Goal: Task Accomplishment & Management: Use online tool/utility

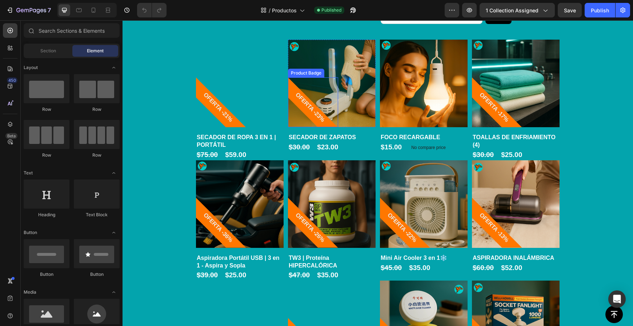
scroll to position [359, 0]
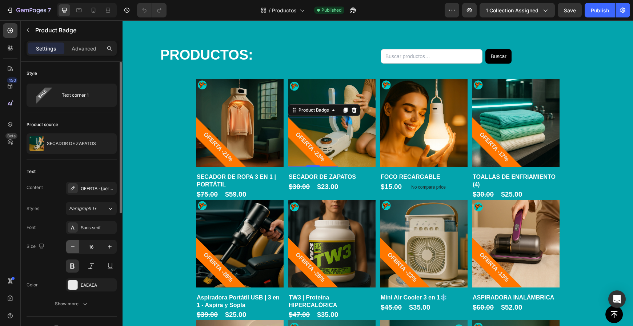
click at [72, 250] on button "button" at bounding box center [72, 246] width 13 height 13
click at [73, 249] on icon "button" at bounding box center [72, 246] width 7 height 7
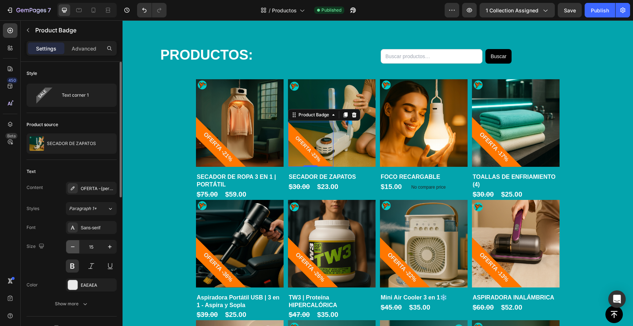
type input "14"
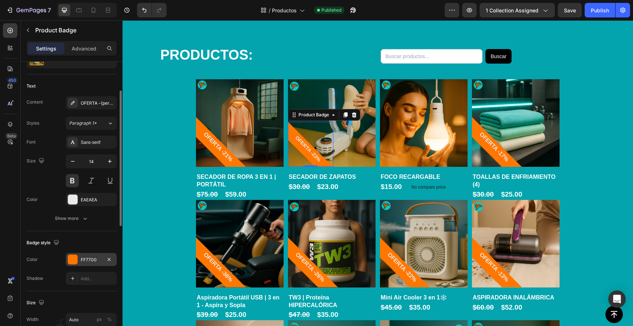
scroll to position [85, 0]
click at [76, 226] on div "Text Content OFERTA -{percent_discount} Styles Paragraph 1* Font Sans-serif Siz…" at bounding box center [72, 153] width 90 height 157
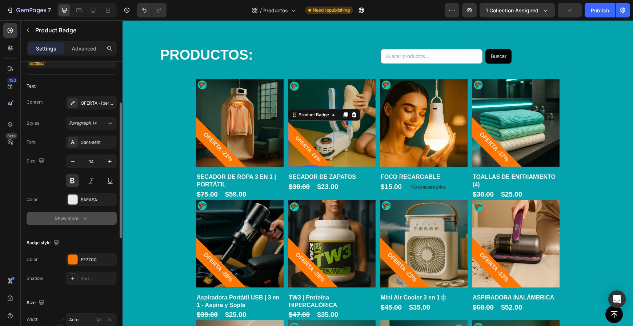
click at [73, 222] on div "Show more" at bounding box center [72, 218] width 34 height 7
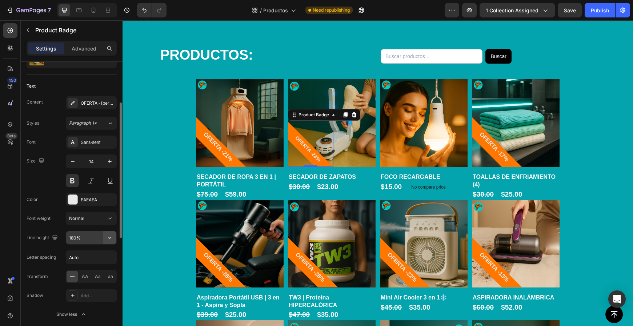
click at [109, 238] on icon "button" at bounding box center [109, 237] width 7 height 7
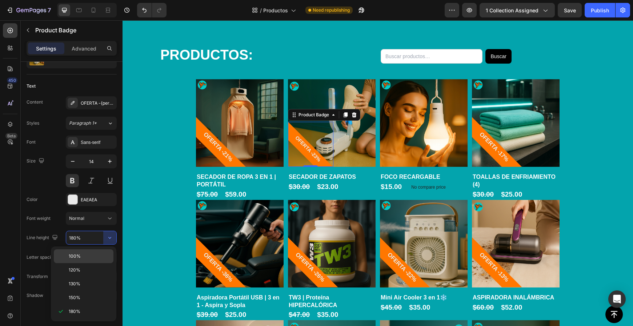
click at [80, 256] on p "100%" at bounding box center [89, 256] width 41 height 7
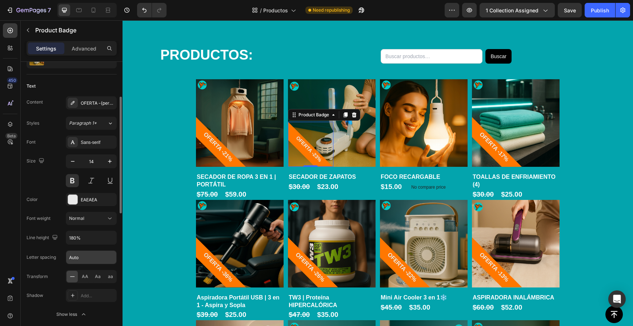
type input "100%"
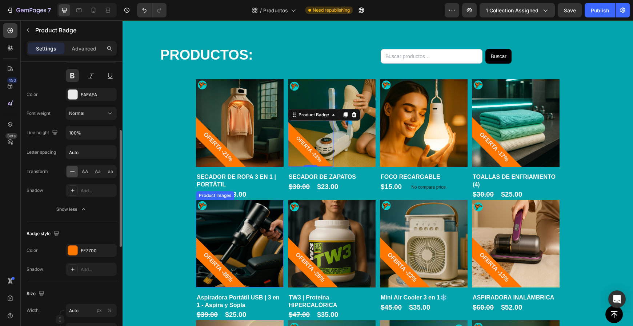
scroll to position [366, 0]
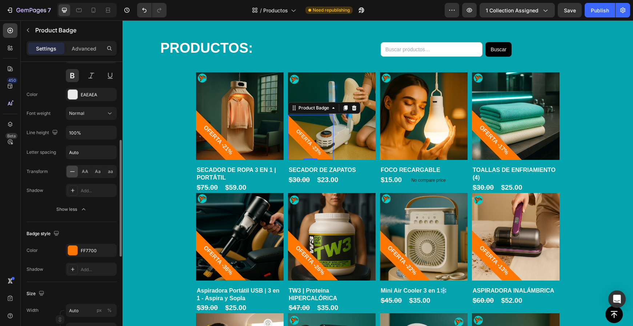
click at [296, 138] on div "OFERTA -23%" at bounding box center [310, 137] width 45 height 45
click at [292, 133] on div "OFERTA -23%" at bounding box center [310, 137] width 45 height 45
click at [292, 126] on div "OFERTA -23%" at bounding box center [310, 137] width 45 height 45
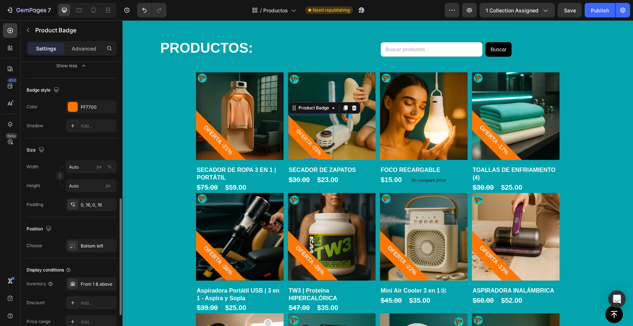
scroll to position [334, 0]
click at [81, 169] on input "Auto" at bounding box center [91, 166] width 51 height 13
type input "1"
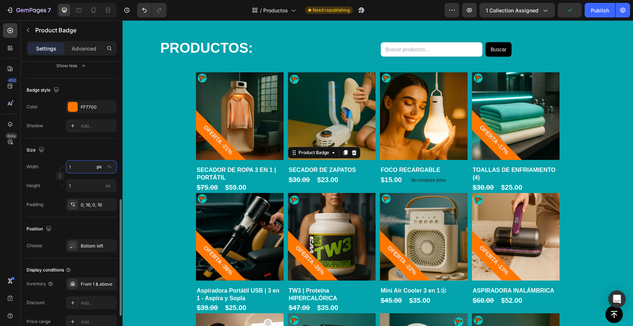
type input "10"
type input "100"
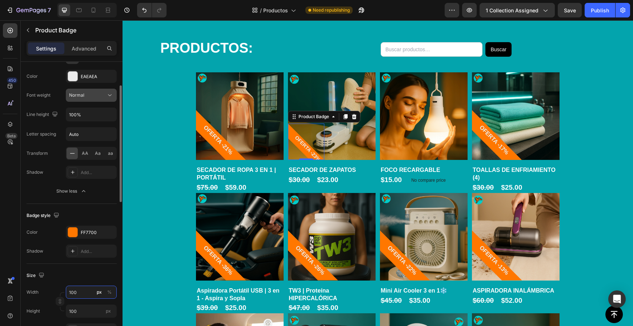
scroll to position [165, 0]
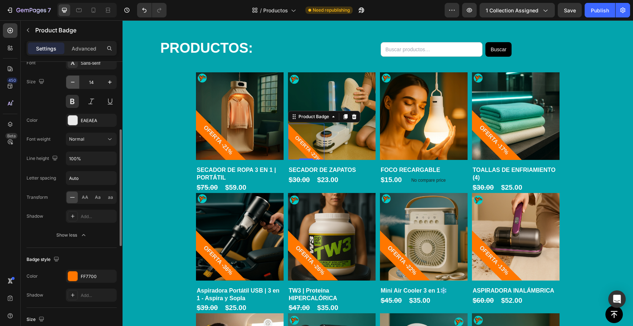
type input "100"
click at [74, 83] on icon "button" at bounding box center [72, 82] width 7 height 7
click at [73, 83] on icon "button" at bounding box center [72, 82] width 7 height 7
type input "12"
click at [321, 157] on div "OFERTA -23%" at bounding box center [306, 142] width 36 height 36
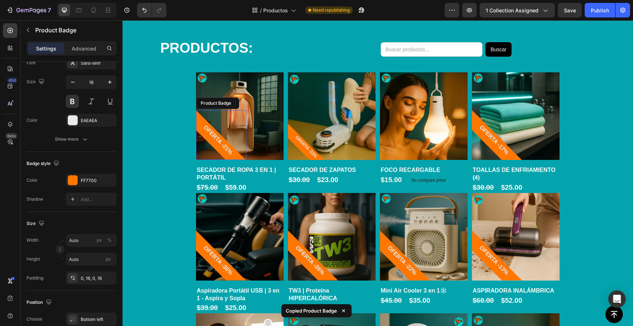
click at [225, 144] on pre "OFERTA -21%" at bounding box center [217, 140] width 43 height 43
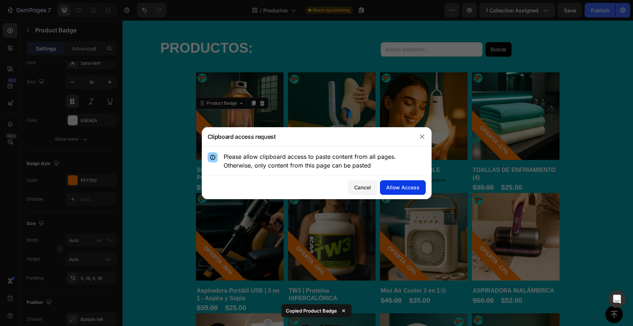
click at [413, 190] on div "Allow Access" at bounding box center [402, 188] width 33 height 8
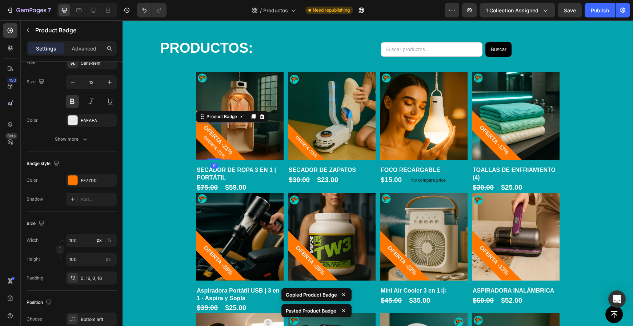
click at [224, 140] on div "OFERTA -21%" at bounding box center [214, 142] width 36 height 36
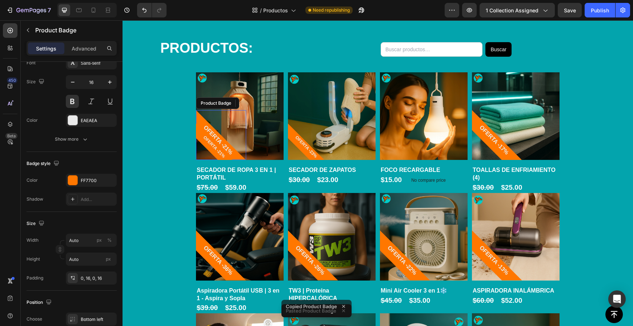
click at [238, 152] on div "OFERTA -21%" at bounding box center [221, 135] width 50 height 50
click at [264, 104] on icon at bounding box center [262, 103] width 5 height 5
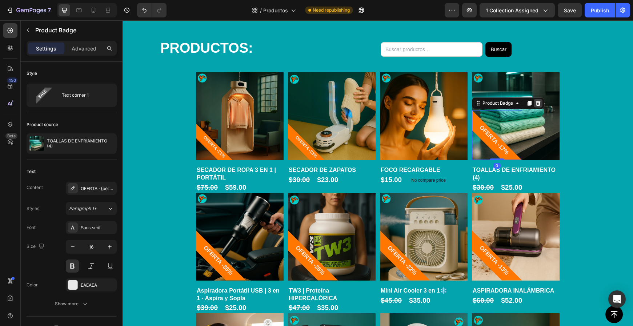
click at [538, 106] on icon at bounding box center [538, 103] width 6 height 6
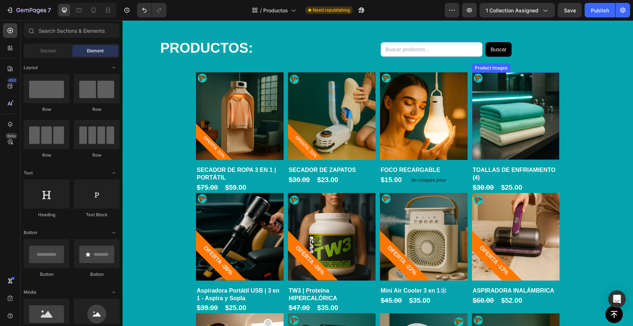
click at [537, 129] on img at bounding box center [516, 116] width 88 height 88
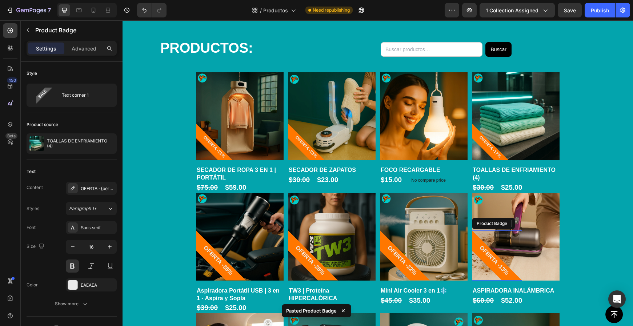
click at [489, 258] on pre "OFERTA -13%" at bounding box center [493, 260] width 43 height 43
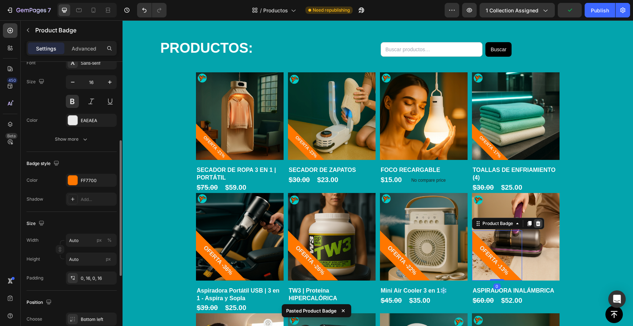
click at [538, 221] on icon at bounding box center [538, 223] width 5 height 5
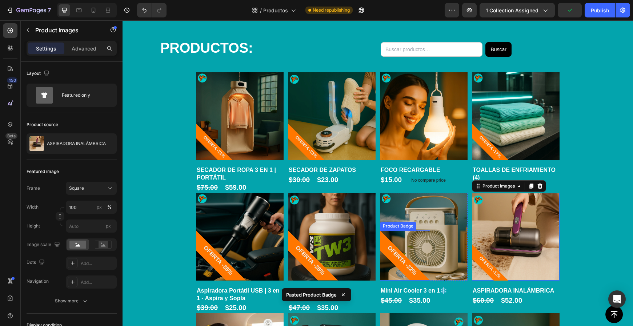
click at [410, 267] on pre "OFERTA -22%" at bounding box center [401, 260] width 43 height 43
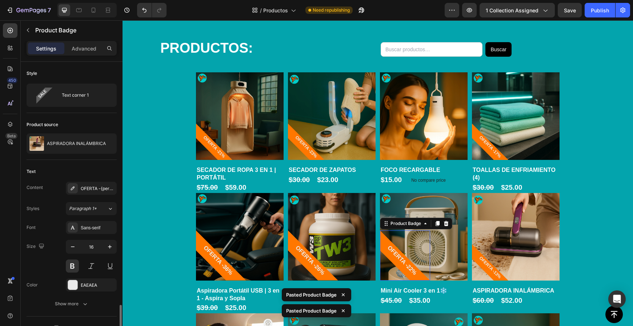
scroll to position [0, 0]
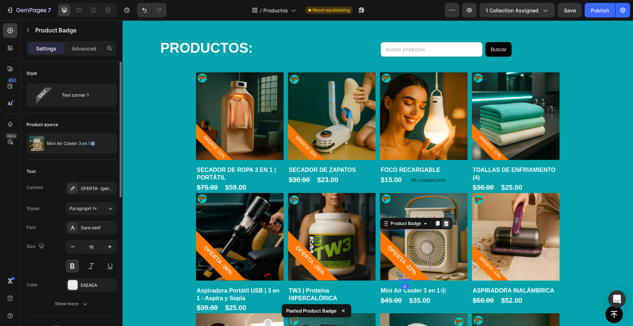
click at [448, 221] on icon at bounding box center [446, 224] width 6 height 6
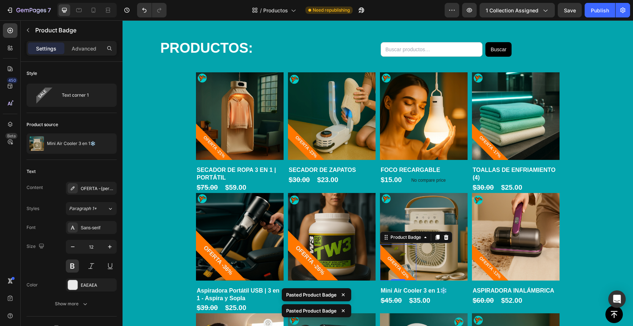
click at [318, 265] on pre "OFERTA -26%" at bounding box center [309, 260] width 43 height 43
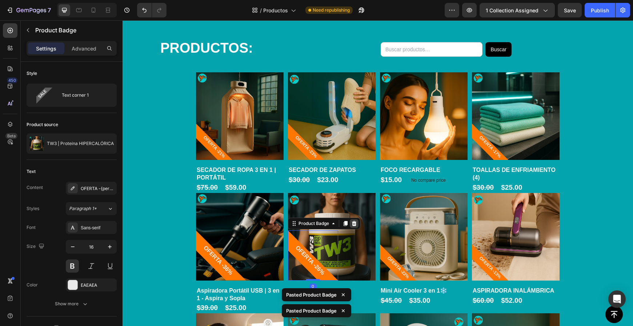
click at [354, 221] on icon at bounding box center [354, 223] width 5 height 5
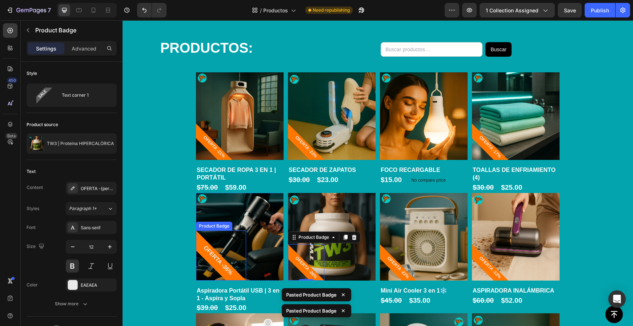
click at [221, 276] on div "OFERTA -36%" at bounding box center [221, 255] width 50 height 50
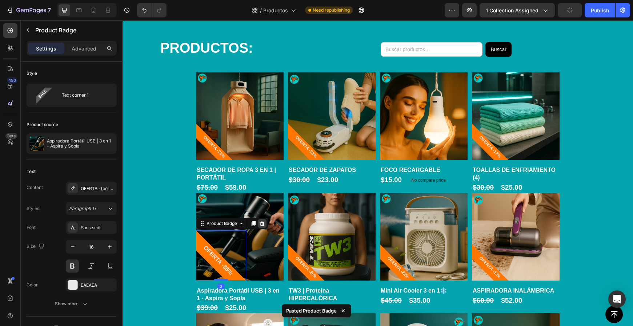
click at [260, 223] on icon at bounding box center [262, 224] width 6 height 6
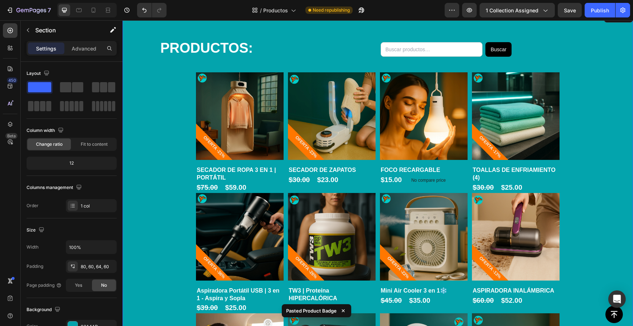
click at [582, 259] on div "PRODUCTOS: Heading [GEOGRAPHIC_DATA] Custom Code Row Product Images OFERTA -21%…" at bounding box center [377, 308] width 467 height 538
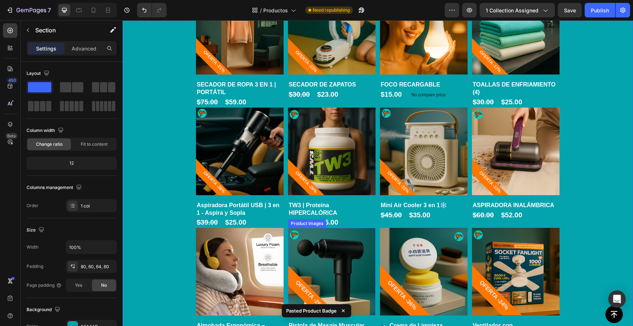
scroll to position [514, 0]
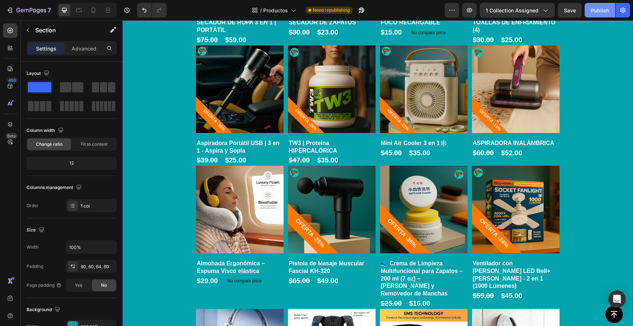
click at [598, 13] on div "Publish" at bounding box center [600, 11] width 18 height 8
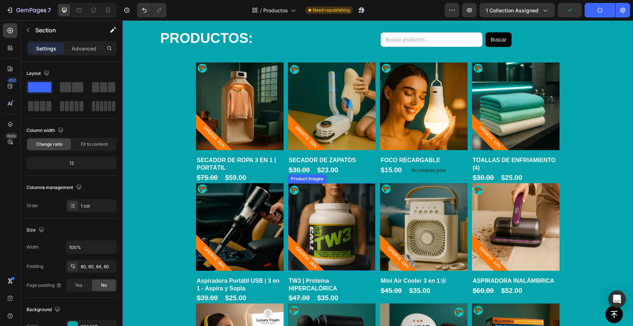
scroll to position [359, 0]
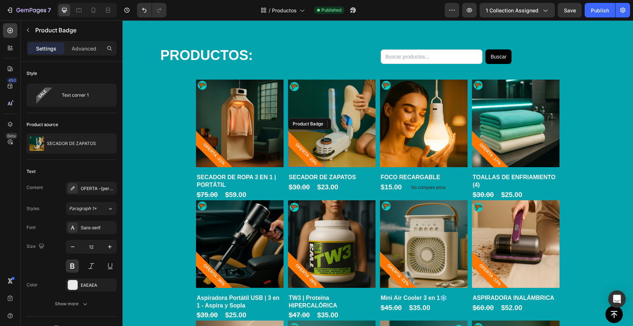
click at [301, 157] on div "OFERTA -23%" at bounding box center [306, 149] width 36 height 36
click at [351, 125] on icon at bounding box center [354, 124] width 6 height 6
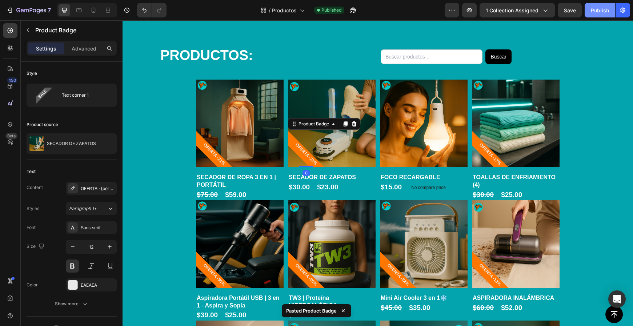
click at [601, 13] on div "Publish" at bounding box center [600, 11] width 18 height 8
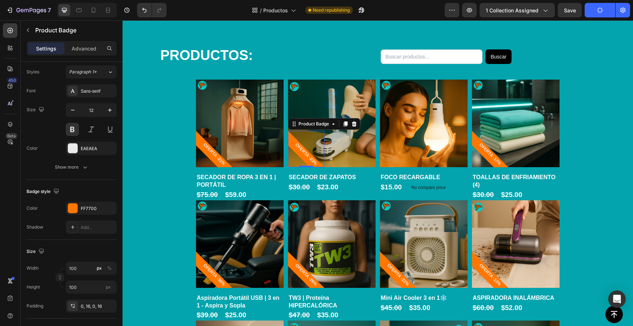
scroll to position [0, 0]
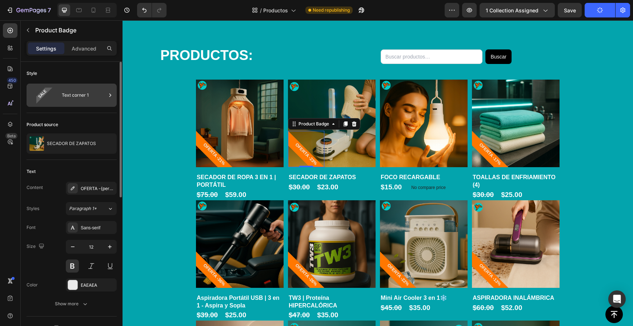
click at [76, 96] on div "Text corner 1" at bounding box center [84, 95] width 44 height 17
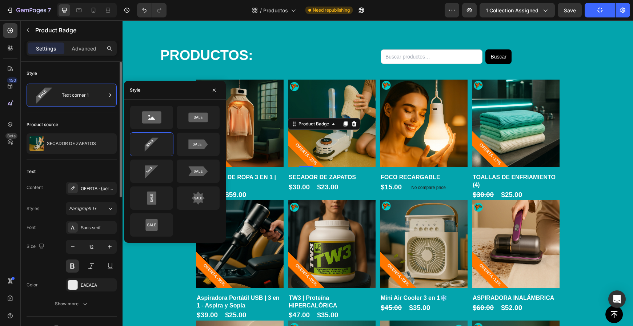
click at [84, 160] on div "Style Text corner 1" at bounding box center [72, 238] width 90 height 157
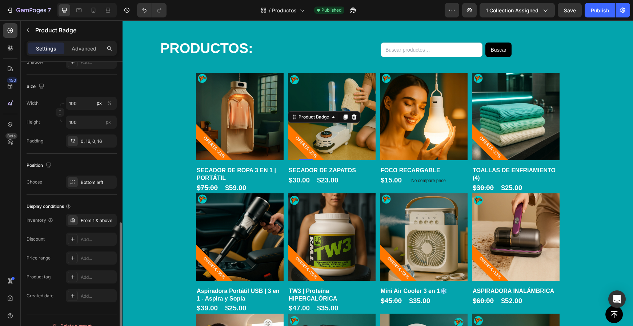
scroll to position [313, 0]
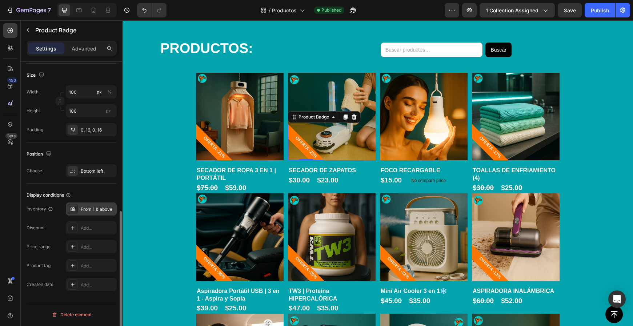
click at [95, 209] on div "From 1 & above" at bounding box center [98, 209] width 34 height 7
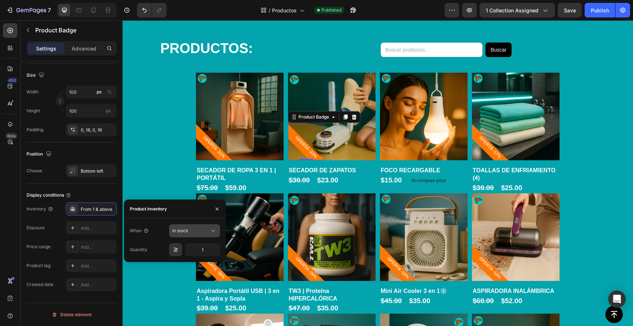
click at [214, 234] on icon at bounding box center [212, 230] width 7 height 7
click at [214, 209] on button "button" at bounding box center [217, 209] width 12 height 12
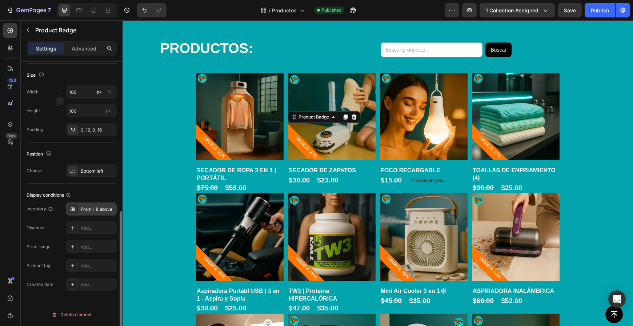
click at [95, 212] on div "From 1 & above" at bounding box center [98, 209] width 34 height 7
click at [57, 220] on div "Inventory From 1 & above Discount Add... Price range Add... Product tag Add... …" at bounding box center [72, 246] width 90 height 89
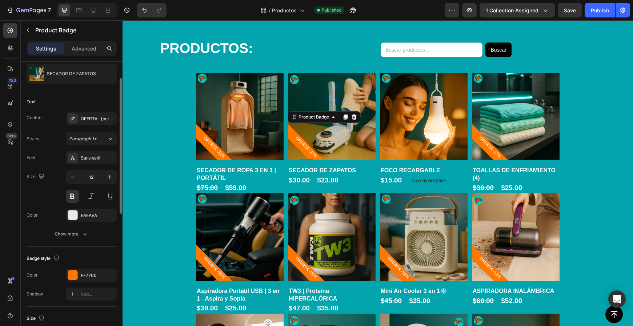
scroll to position [58, 0]
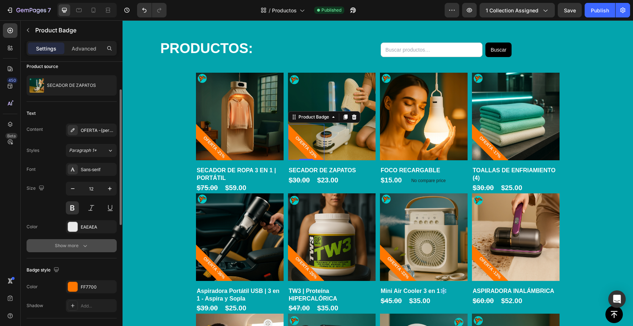
click at [77, 246] on div "Show more" at bounding box center [72, 245] width 34 height 7
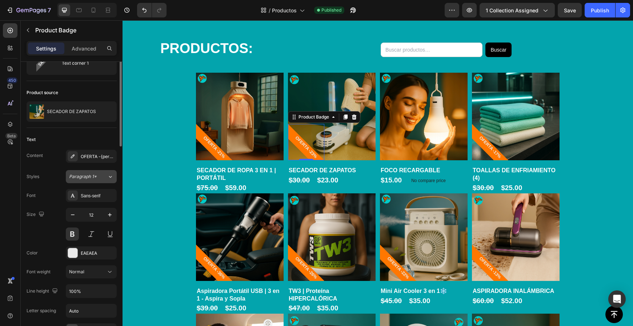
scroll to position [0, 0]
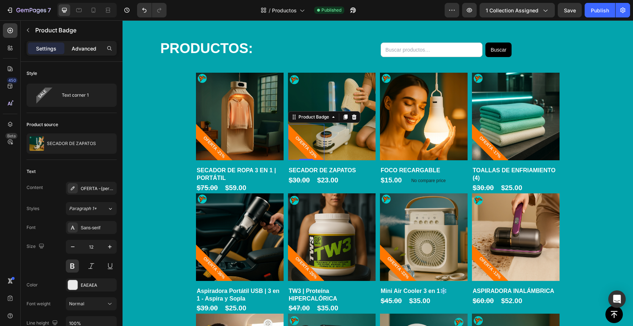
click at [83, 53] on div "Advanced" at bounding box center [84, 49] width 36 height 12
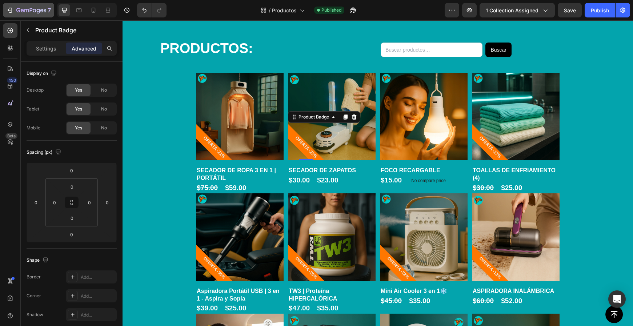
click at [36, 7] on div "7" at bounding box center [33, 10] width 35 height 9
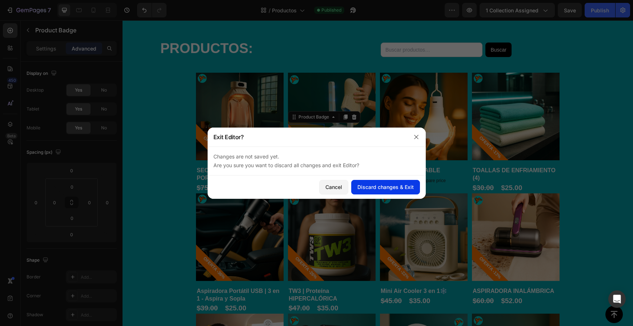
click at [363, 188] on div "Discard changes & Exit" at bounding box center [385, 187] width 56 height 8
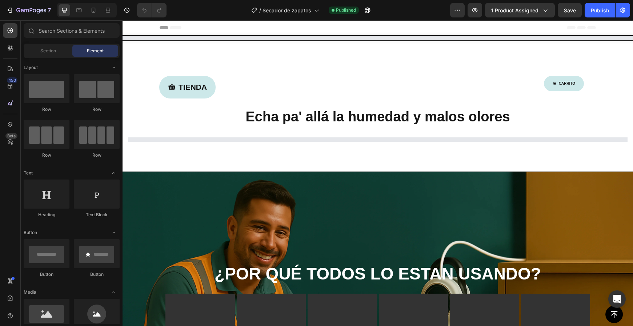
click at [573, 92] on div "TIENDA Button CARRITO Button Row Echa pa' allá la humedad y malos olores Headin…" at bounding box center [378, 101] width 436 height 62
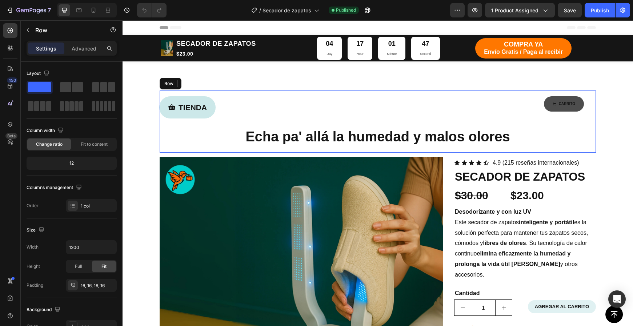
click at [579, 103] on link "CARRITO" at bounding box center [564, 103] width 40 height 15
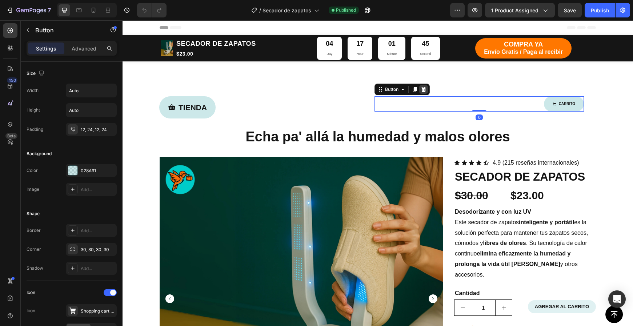
click at [425, 88] on icon at bounding box center [423, 89] width 5 height 5
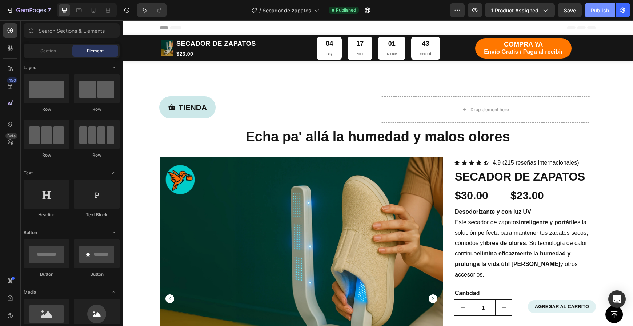
click at [606, 17] on button "Publish" at bounding box center [600, 10] width 31 height 15
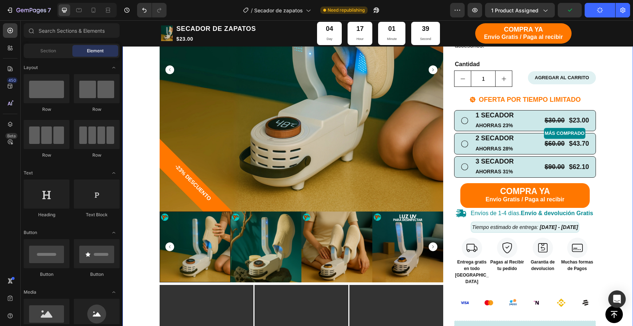
scroll to position [234, 0]
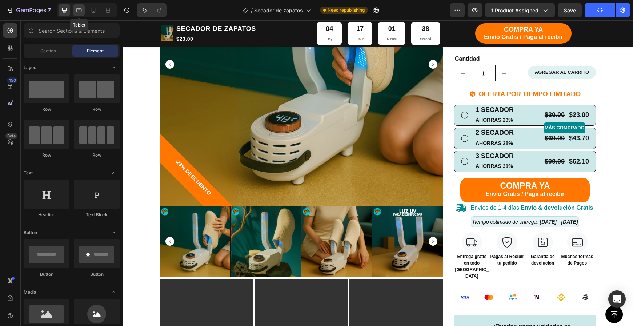
click at [75, 10] on div at bounding box center [79, 10] width 12 height 12
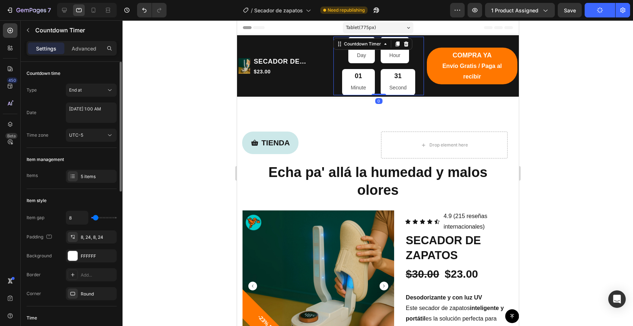
type input "5"
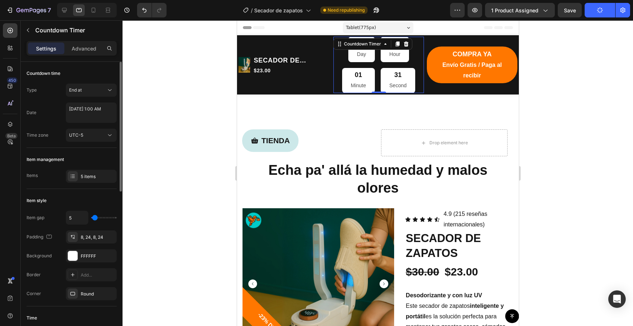
type input "3"
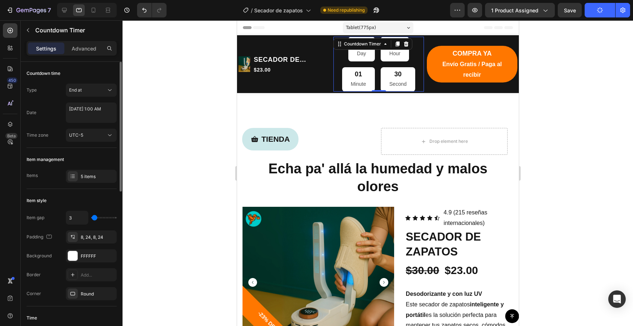
type input "1"
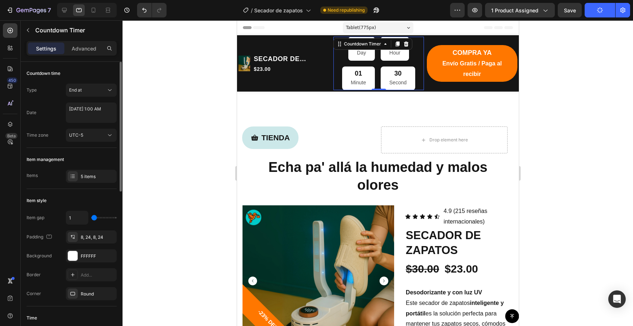
type input "0"
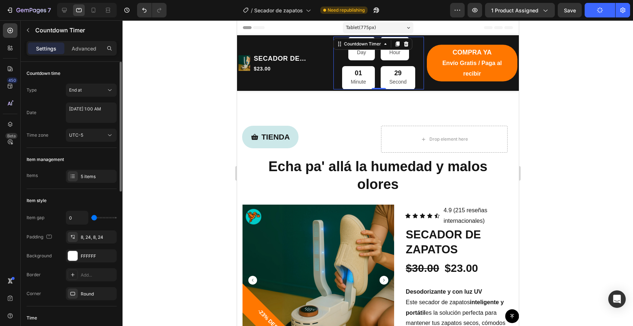
drag, startPoint x: 94, startPoint y: 220, endPoint x: 89, endPoint y: 222, distance: 5.2
type input "0"
click at [89, 222] on div "0" at bounding box center [91, 218] width 51 height 14
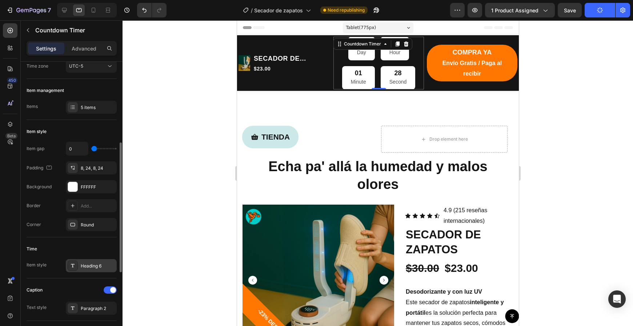
scroll to position [119, 0]
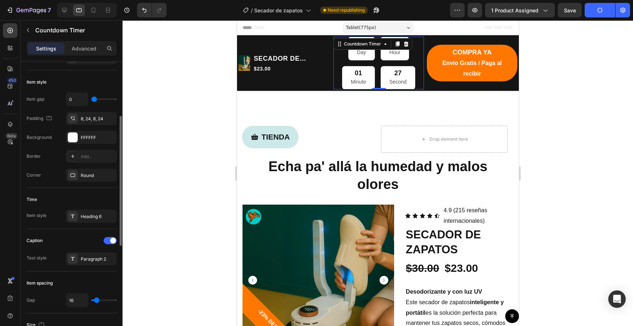
type input "14"
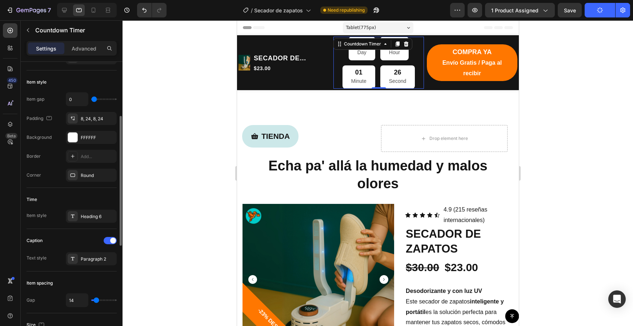
type input "12"
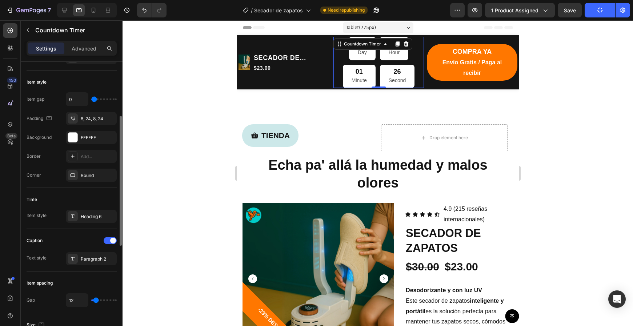
type input "9"
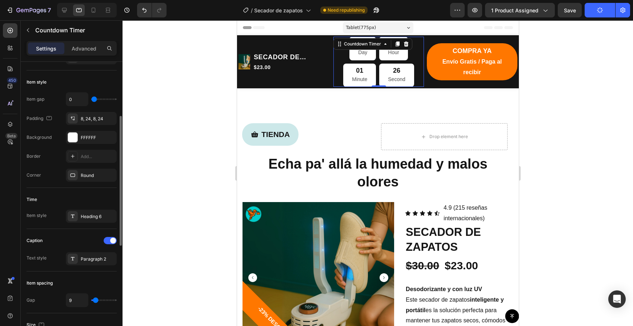
type input "7"
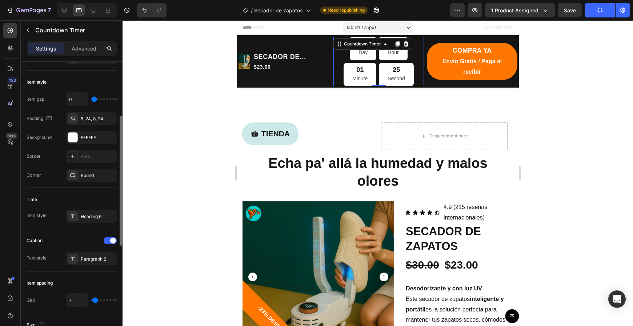
type input "7"
click at [94, 301] on input "range" at bounding box center [103, 300] width 25 height 1
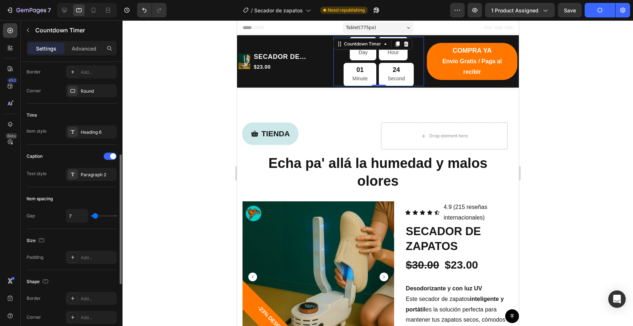
scroll to position [203, 0]
click at [93, 172] on div "Paragraph 2" at bounding box center [98, 175] width 34 height 7
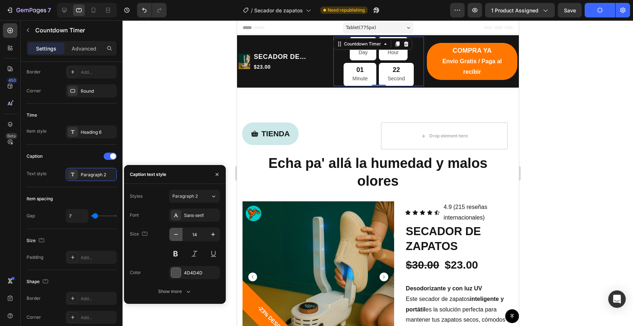
click at [175, 234] on icon "button" at bounding box center [175, 234] width 7 height 7
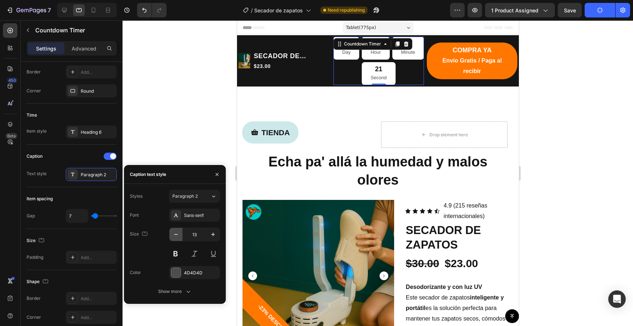
click at [175, 234] on icon "button" at bounding box center [176, 234] width 4 height 1
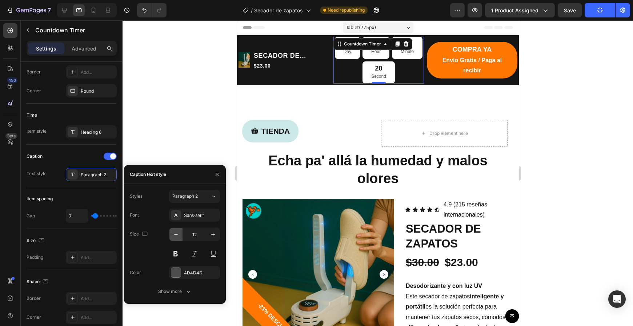
click at [175, 234] on icon "button" at bounding box center [176, 234] width 4 height 1
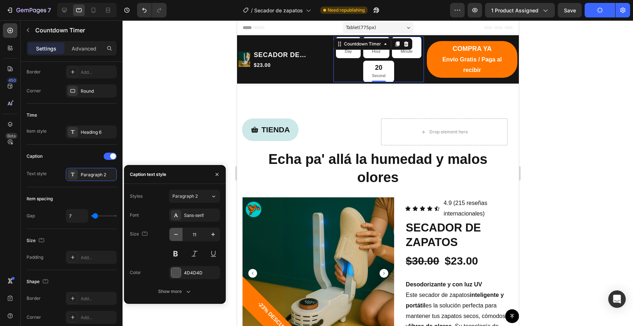
click at [175, 234] on icon "button" at bounding box center [176, 234] width 4 height 1
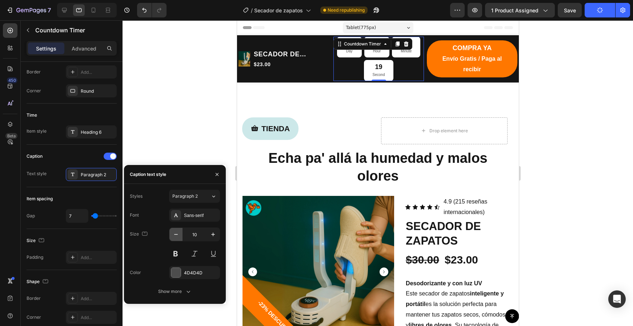
click at [175, 234] on icon "button" at bounding box center [176, 234] width 4 height 1
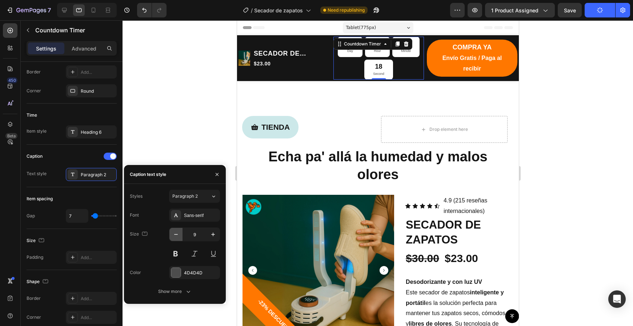
click at [175, 234] on icon "button" at bounding box center [176, 234] width 4 height 1
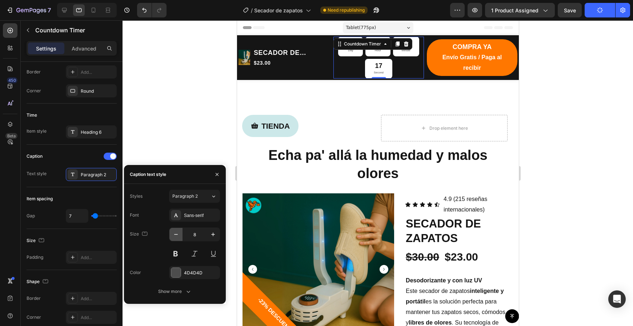
click at [175, 234] on icon "button" at bounding box center [176, 234] width 4 height 1
type input "7"
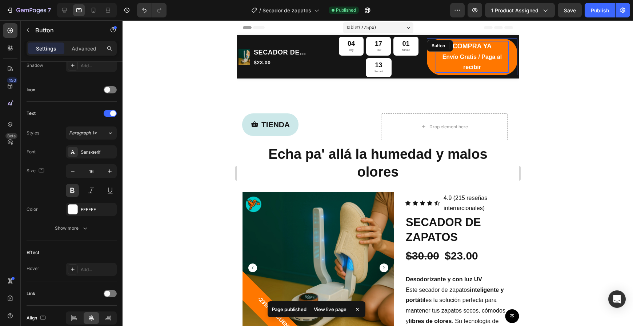
click at [462, 64] on p "COMPRA YA Envío Gratis / Paga al recibir" at bounding box center [471, 57] width 73 height 32
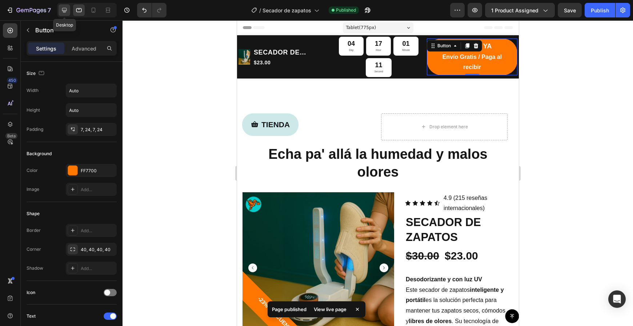
drag, startPoint x: 65, startPoint y: 9, endPoint x: 69, endPoint y: 9, distance: 4.0
click at [67, 9] on icon at bounding box center [64, 10] width 7 height 7
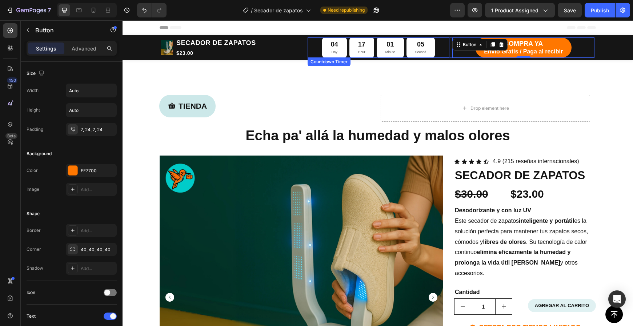
click at [345, 55] on div "04 Day" at bounding box center [334, 47] width 25 height 20
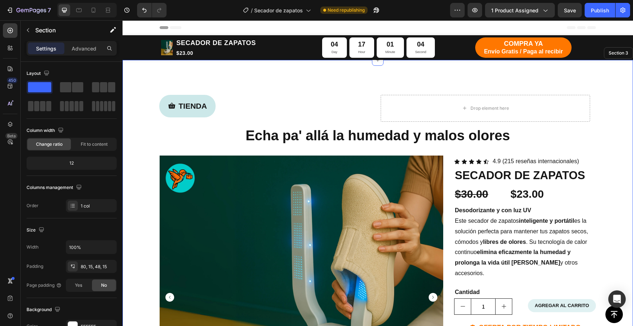
drag, startPoint x: 306, startPoint y: 76, endPoint x: 285, endPoint y: 88, distance: 24.1
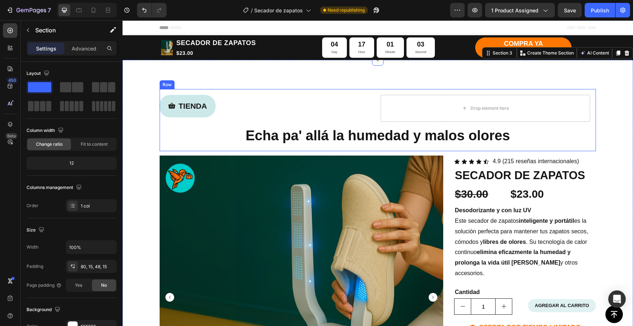
drag, startPoint x: 274, startPoint y: 93, endPoint x: 266, endPoint y: 94, distance: 7.7
click at [273, 93] on div "TIENDA Button Drop element here Row Echa pa' allá la humedad y malos olores Hea…" at bounding box center [378, 120] width 436 height 62
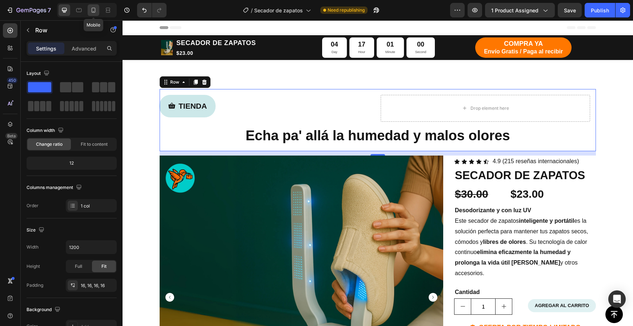
click at [95, 10] on icon at bounding box center [93, 10] width 7 height 7
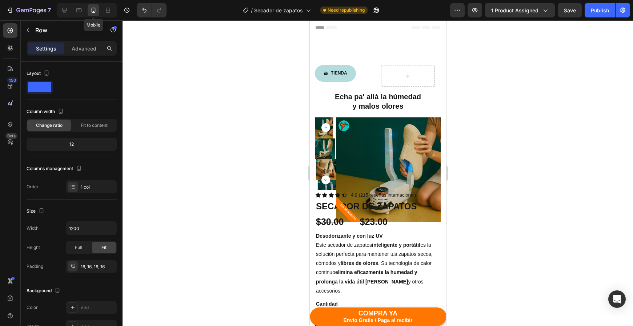
type input "100%"
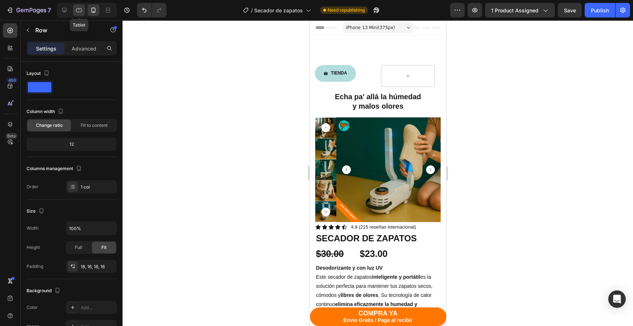
click at [80, 10] on icon at bounding box center [78, 10] width 7 height 7
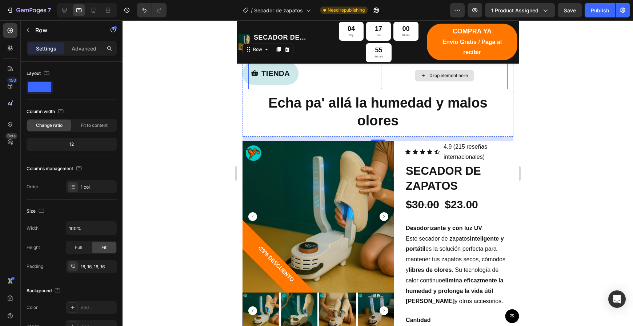
scroll to position [51, 0]
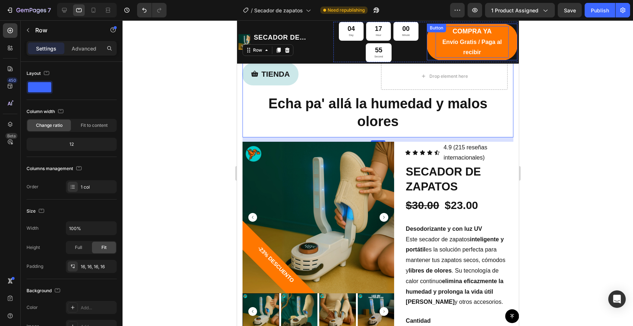
click at [457, 45] on p "COMPRA YA Envío Gratis / Paga al recibir" at bounding box center [471, 42] width 73 height 32
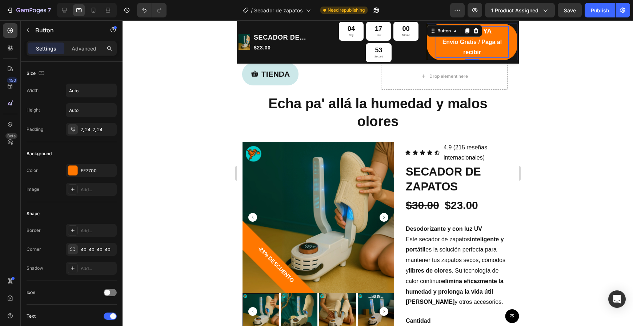
click at [457, 46] on p "COMPRA YA Envío Gratis / Paga al recibir" at bounding box center [471, 42] width 73 height 32
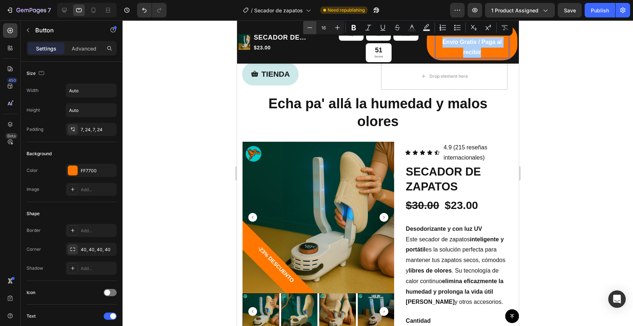
click at [306, 28] on icon "Editor contextual toolbar" at bounding box center [309, 27] width 7 height 7
click at [308, 28] on icon "Editor contextual toolbar" at bounding box center [309, 27] width 7 height 7
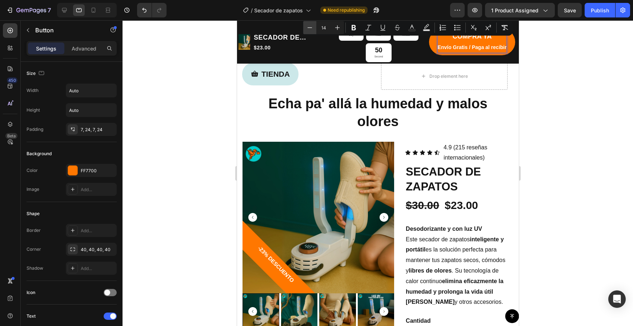
click at [308, 28] on icon "Editor contextual toolbar" at bounding box center [309, 27] width 7 height 7
type input "13"
click at [609, 111] on div at bounding box center [378, 173] width 510 height 306
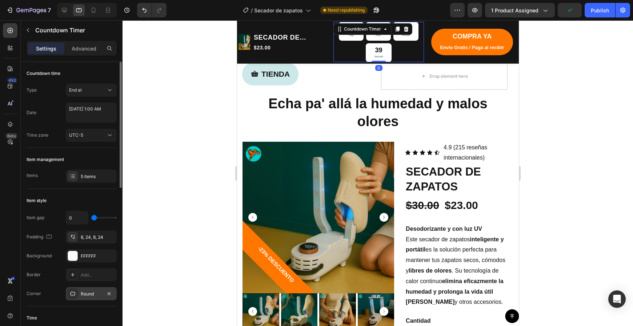
scroll to position [108, 0]
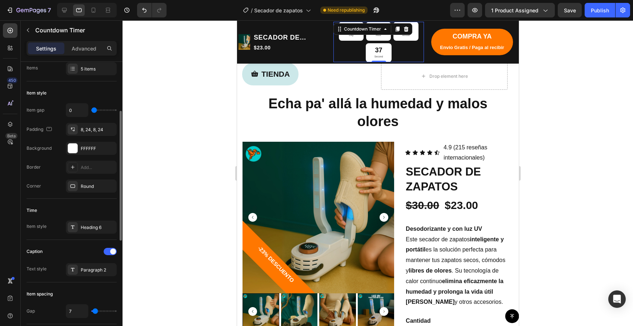
type input "0"
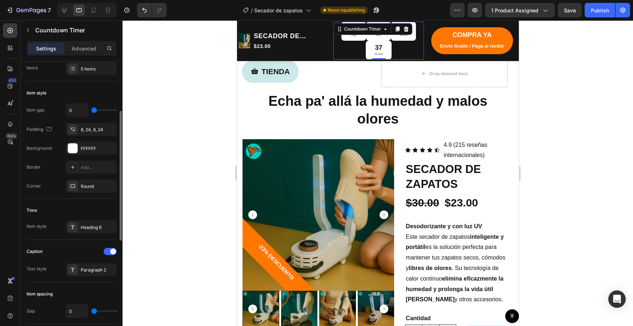
drag, startPoint x: 88, startPoint y: 312, endPoint x: 83, endPoint y: 312, distance: 4.4
type input "0"
click at [83, 312] on div "0" at bounding box center [91, 311] width 51 height 14
type input "1"
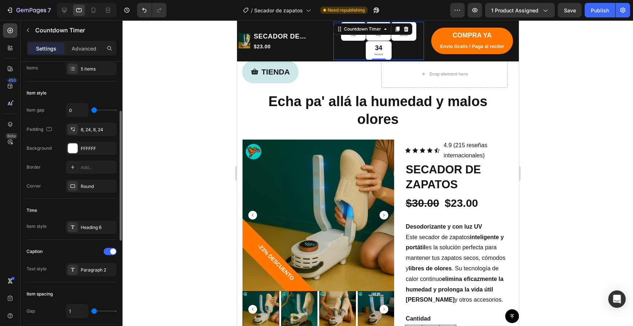
type input "3"
type input "5"
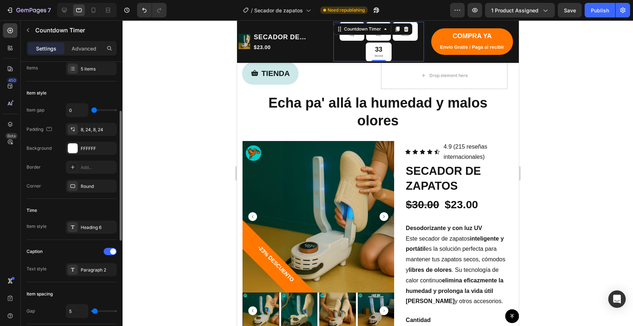
type input "3"
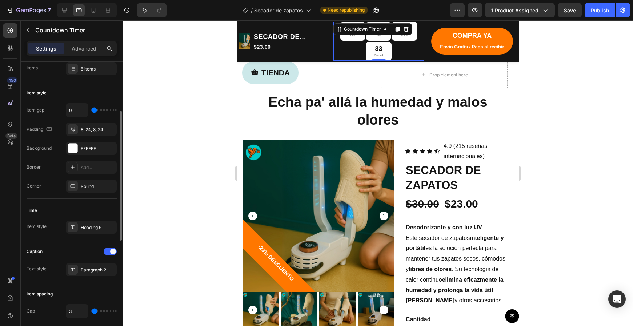
type input "1"
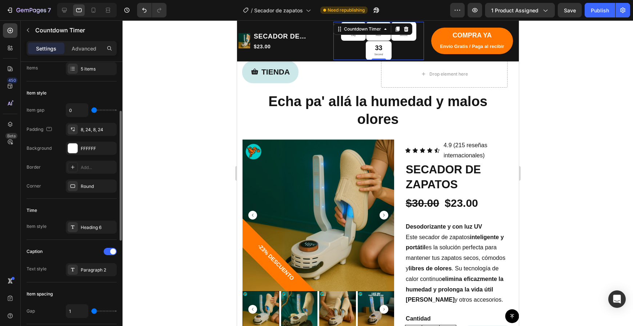
type input "3"
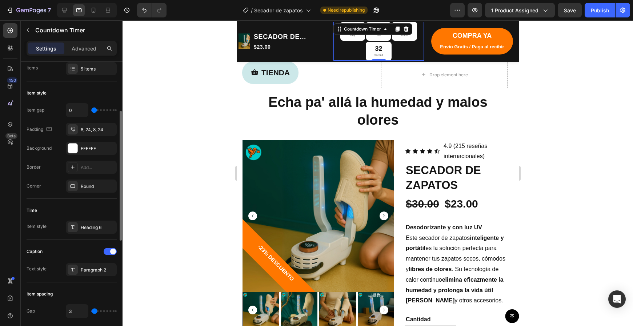
type input "3"
click at [93, 312] on input "range" at bounding box center [103, 310] width 25 height 1
click at [93, 270] on div "Paragraph 2" at bounding box center [98, 270] width 34 height 7
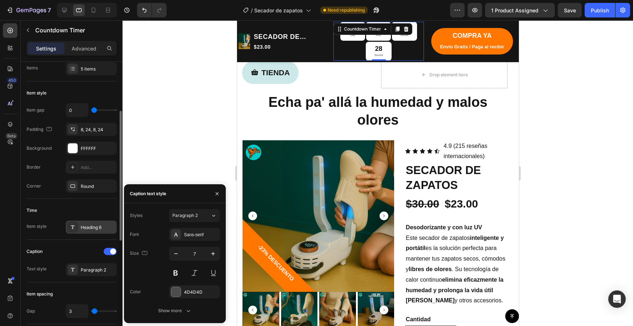
click at [86, 226] on div "Heading 6" at bounding box center [98, 227] width 34 height 7
click at [176, 252] on icon "button" at bounding box center [175, 253] width 7 height 7
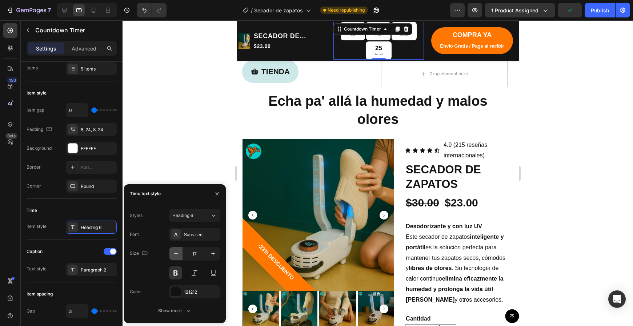
click at [176, 252] on icon "button" at bounding box center [175, 253] width 7 height 7
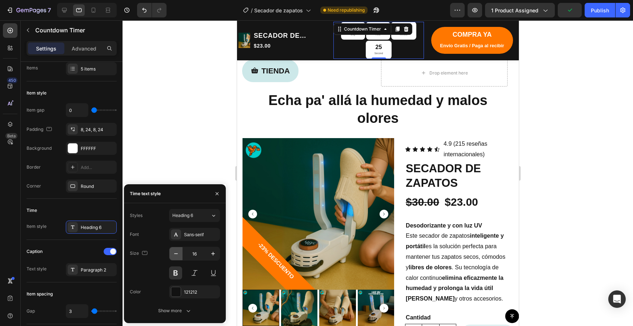
click at [176, 252] on icon "button" at bounding box center [175, 253] width 7 height 7
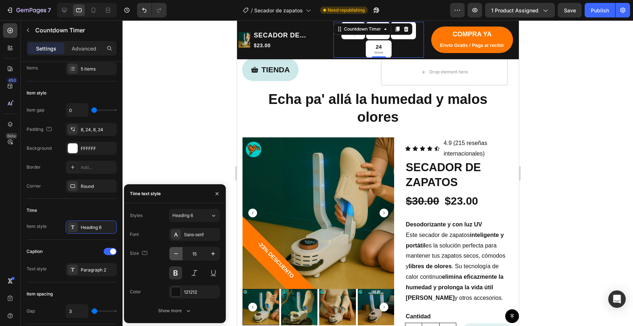
click at [176, 252] on icon "button" at bounding box center [175, 253] width 7 height 7
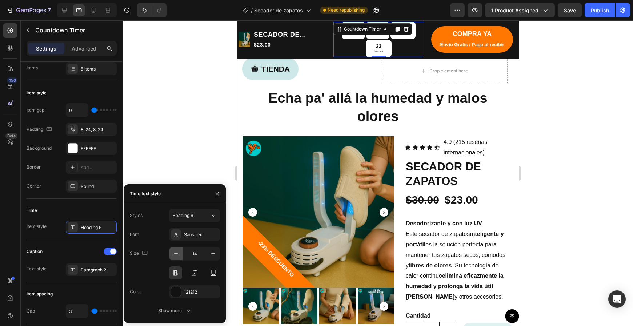
click at [176, 252] on icon "button" at bounding box center [175, 253] width 7 height 7
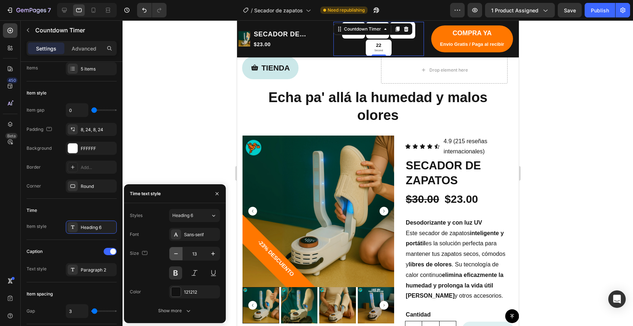
click at [176, 252] on icon "button" at bounding box center [175, 253] width 7 height 7
type input "12"
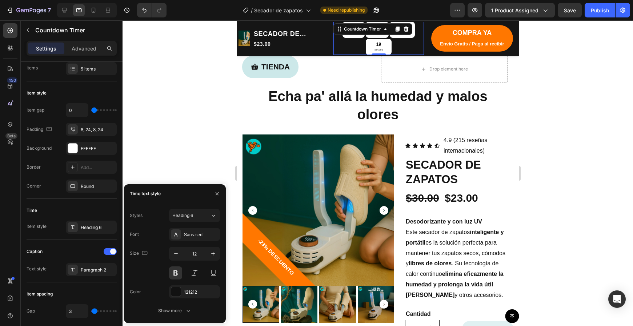
click at [575, 162] on div at bounding box center [378, 173] width 510 height 306
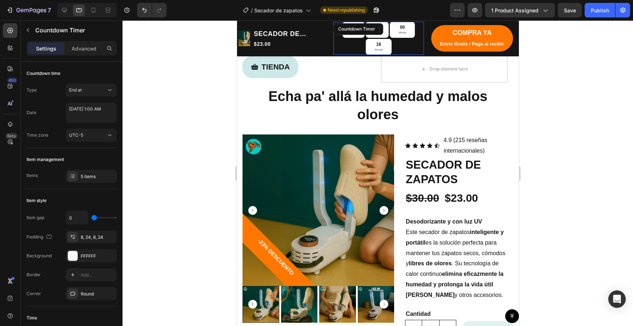
click at [409, 39] on div "04 Day 17 Hour 00 Minute 16 Second" at bounding box center [378, 38] width 91 height 33
click at [599, 79] on div at bounding box center [378, 173] width 510 height 306
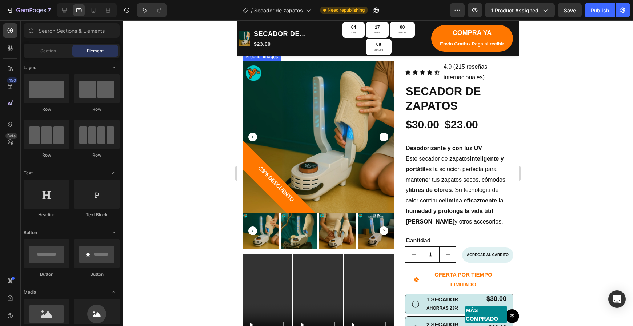
scroll to position [126, 0]
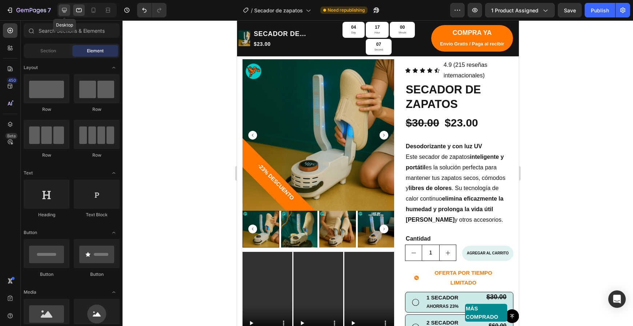
click at [67, 13] on icon at bounding box center [64, 10] width 7 height 7
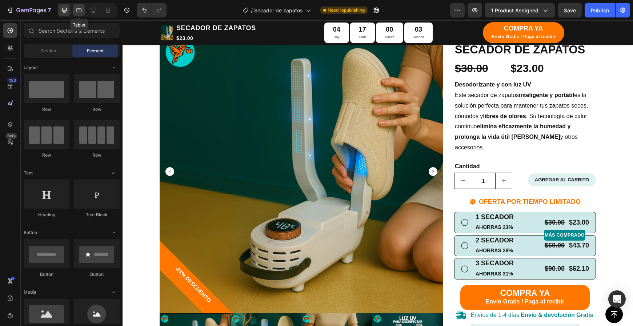
click at [79, 12] on icon at bounding box center [78, 10] width 5 height 4
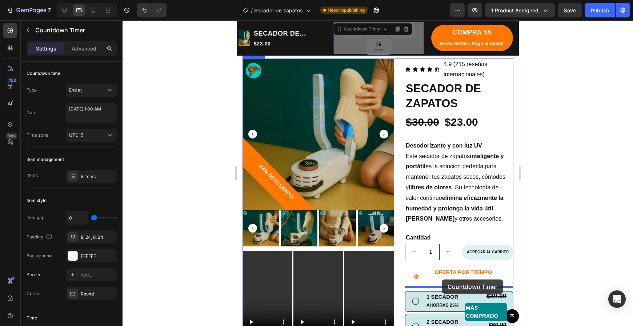
drag, startPoint x: 397, startPoint y: 43, endPoint x: 441, endPoint y: 280, distance: 241.2
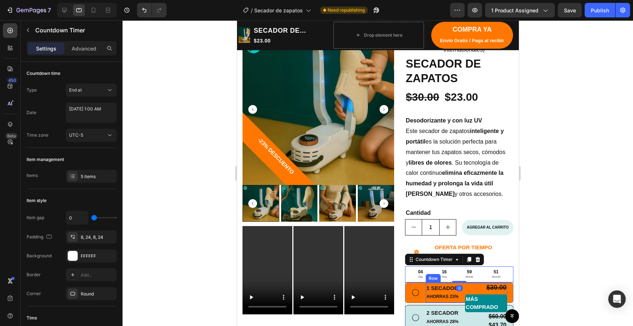
scroll to position [146, 0]
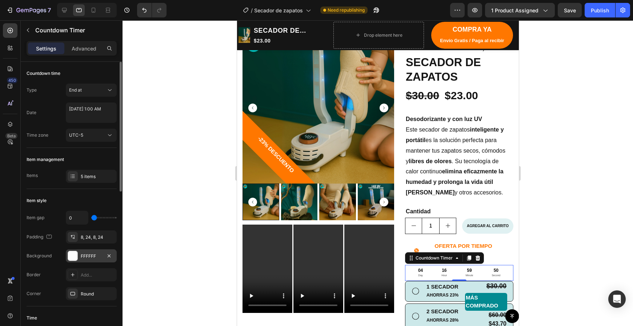
click at [94, 254] on div "FFFFFF" at bounding box center [91, 256] width 21 height 7
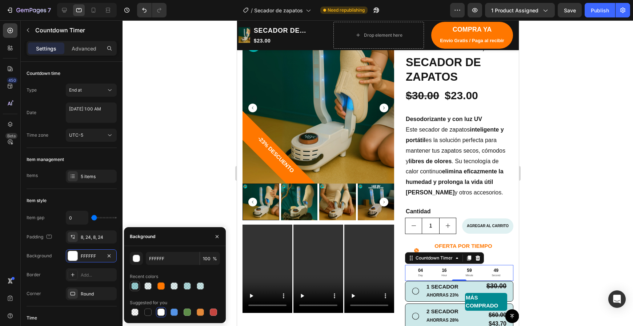
click at [134, 287] on div at bounding box center [134, 285] width 7 height 7
type input "028A91"
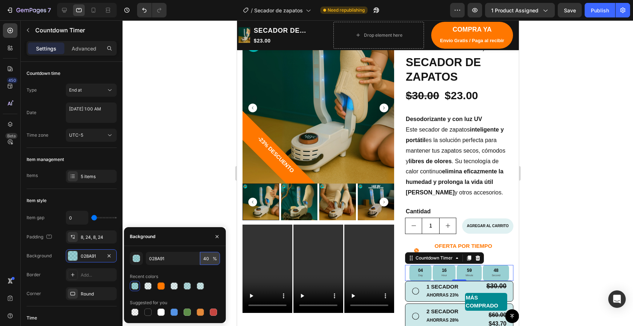
click at [208, 258] on input "40" at bounding box center [210, 258] width 20 height 13
click at [206, 259] on input "40" at bounding box center [210, 258] width 20 height 13
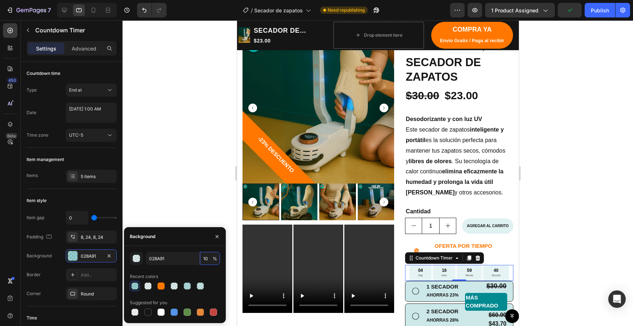
type input "1"
type input "7"
click at [533, 254] on div at bounding box center [378, 173] width 510 height 306
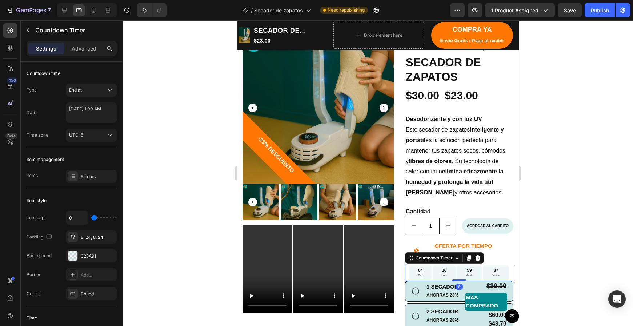
click at [510, 267] on div "04 Day 16 Hour 59 Minute 37 Second" at bounding box center [459, 273] width 108 height 16
click at [461, 280] on div at bounding box center [458, 281] width 15 height 2
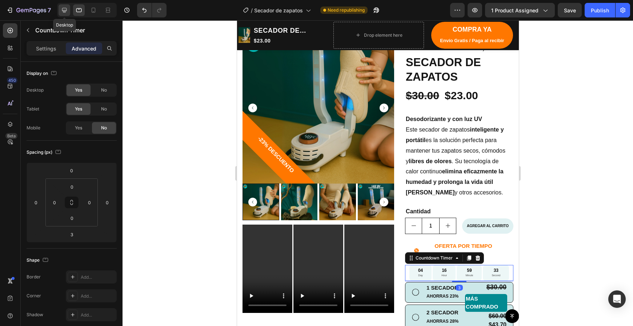
click at [65, 10] on icon at bounding box center [64, 10] width 5 height 5
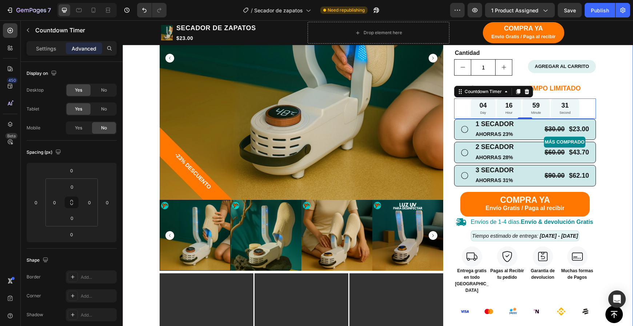
scroll to position [238, 0]
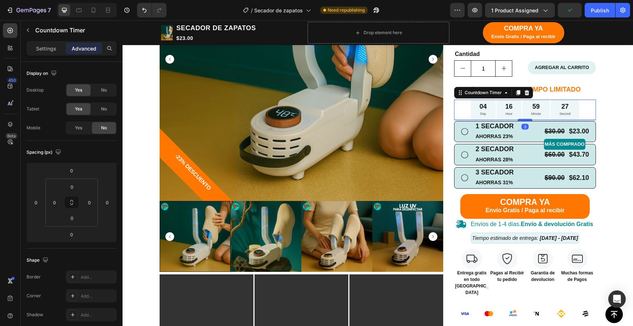
click at [527, 119] on div at bounding box center [525, 120] width 15 height 2
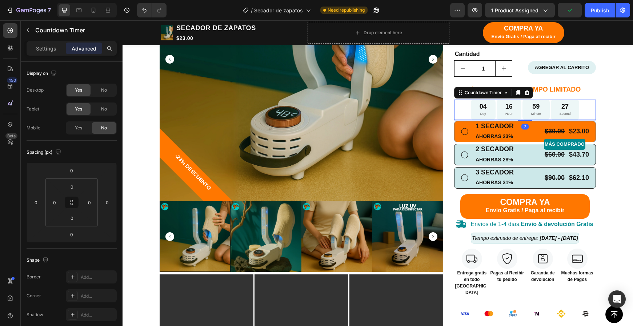
type input "3"
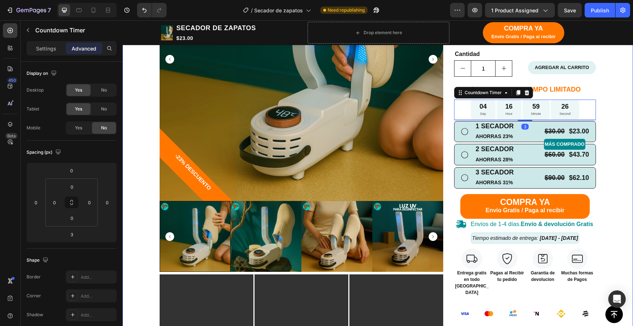
click at [623, 120] on div "TIENDA Button Drop element here Row Echa pa' allá la humedad y malos olores Hea…" at bounding box center [377, 209] width 499 height 717
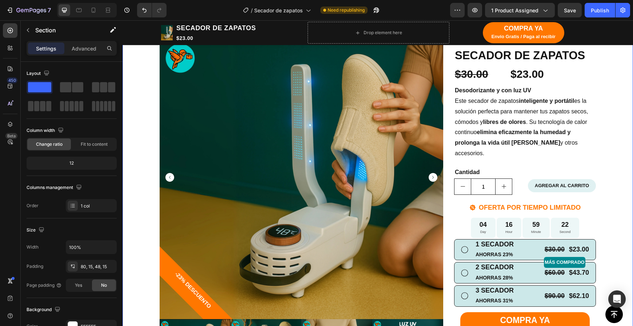
scroll to position [119, 0]
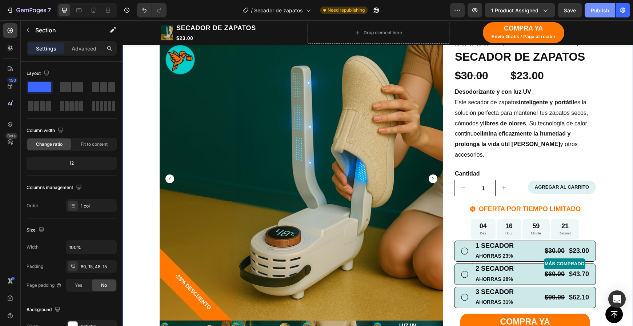
click at [605, 14] on button "Publish" at bounding box center [600, 10] width 31 height 15
click at [88, 10] on div at bounding box center [94, 10] width 12 height 12
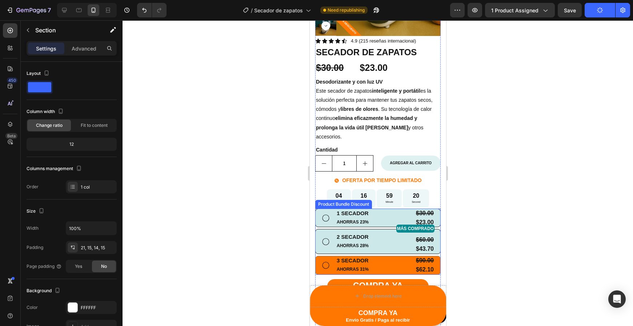
scroll to position [187, 0]
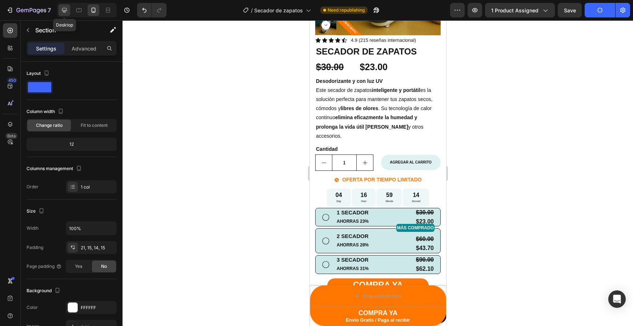
click at [68, 9] on icon at bounding box center [64, 10] width 7 height 7
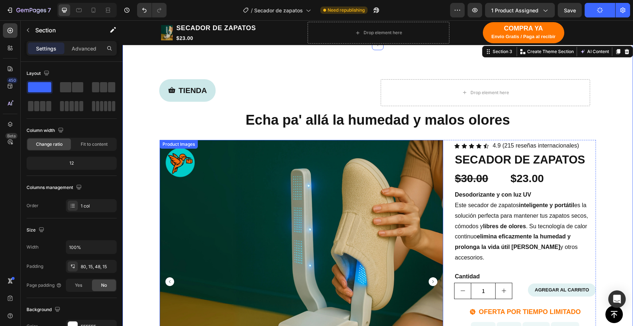
scroll to position [14, 0]
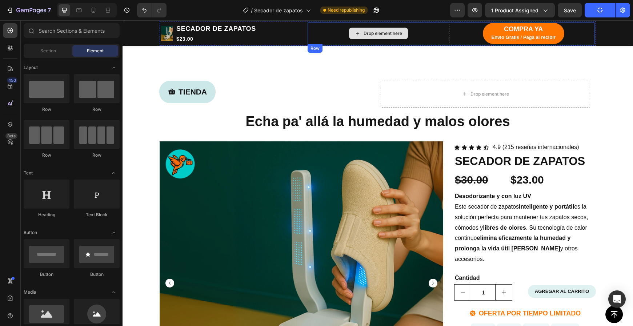
click at [373, 37] on div "Drop element here" at bounding box center [378, 34] width 59 height 12
click at [411, 39] on div "Drop element here" at bounding box center [379, 34] width 142 height 22
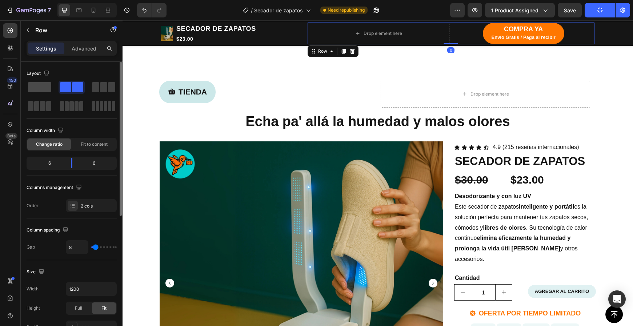
click at [45, 89] on span at bounding box center [39, 87] width 23 height 10
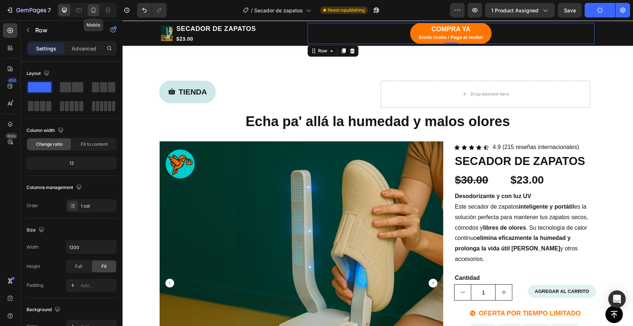
click at [95, 11] on icon at bounding box center [93, 10] width 7 height 7
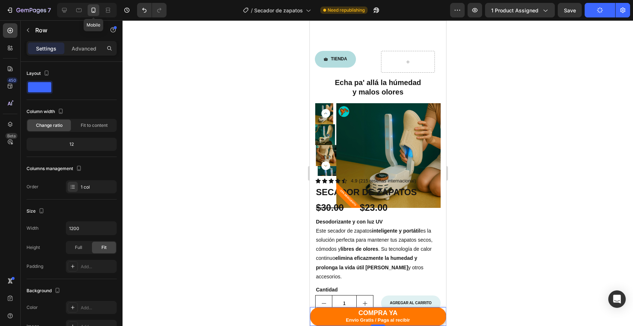
type input "100%"
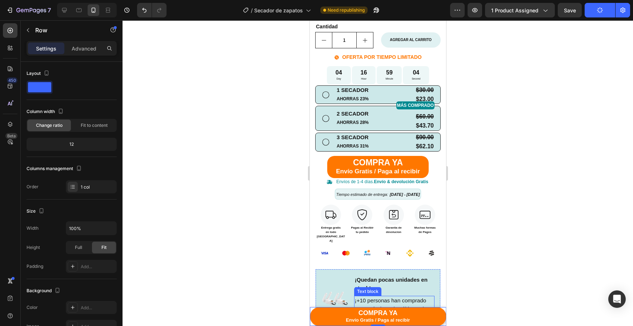
scroll to position [312, 0]
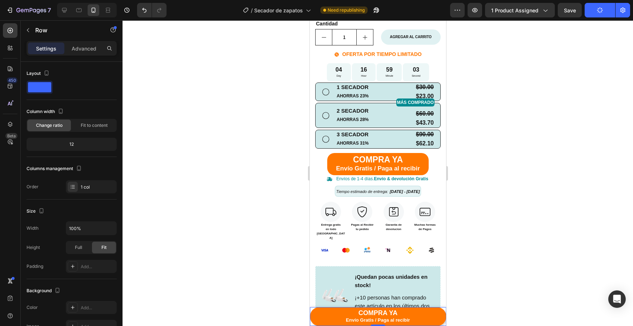
click at [490, 257] on div at bounding box center [378, 173] width 510 height 306
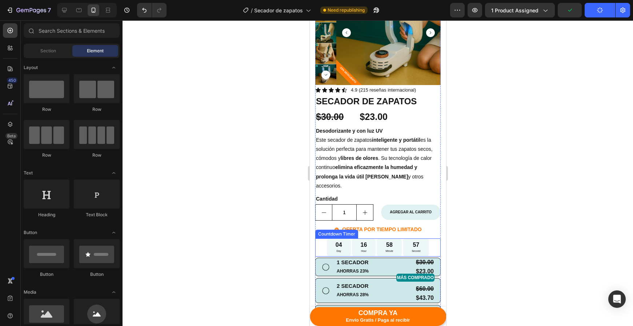
scroll to position [136, 0]
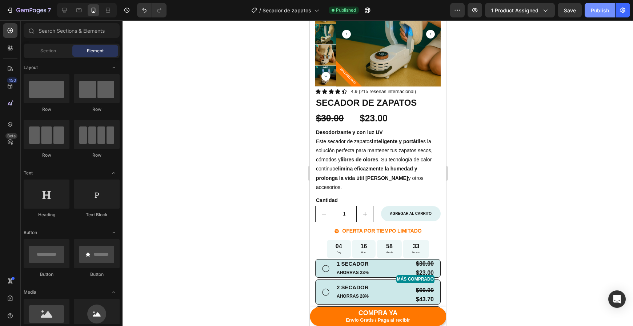
click at [606, 12] on div "Publish" at bounding box center [600, 11] width 18 height 8
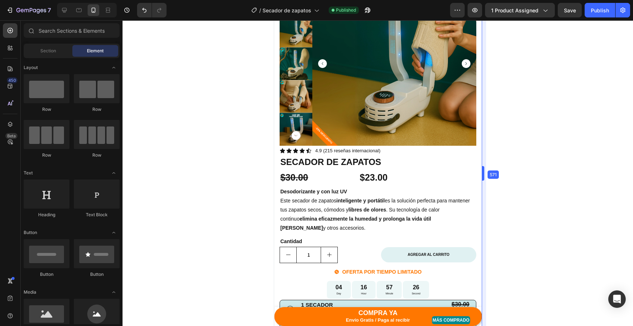
drag, startPoint x: 446, startPoint y: 171, endPoint x: 518, endPoint y: 174, distance: 71.3
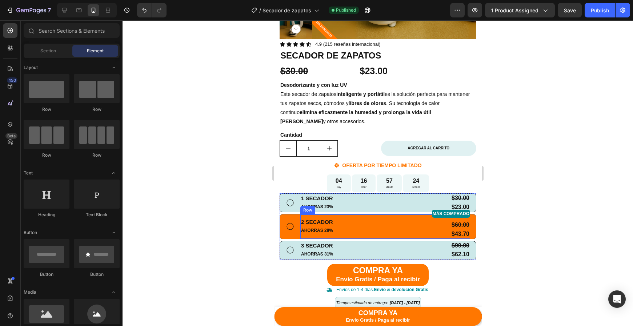
scroll to position [241, 0]
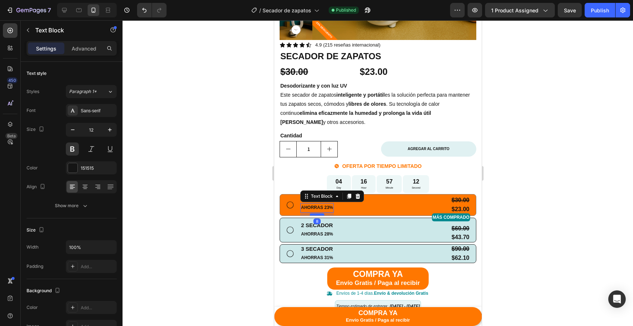
click at [320, 213] on div at bounding box center [316, 214] width 15 height 2
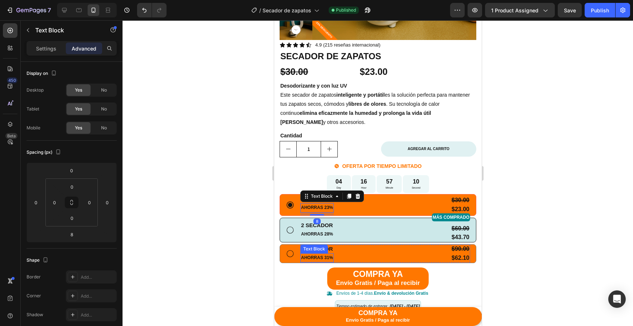
click at [318, 256] on p "AHORRAS 31%" at bounding box center [317, 258] width 32 height 8
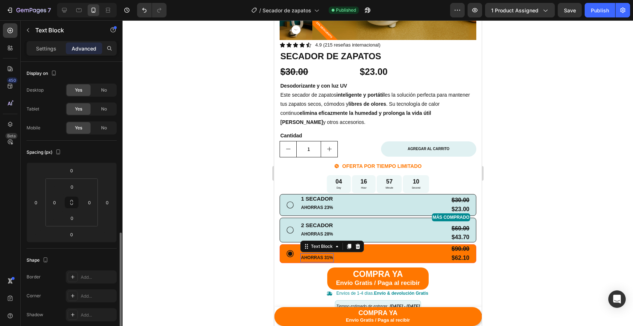
scroll to position [108, 0]
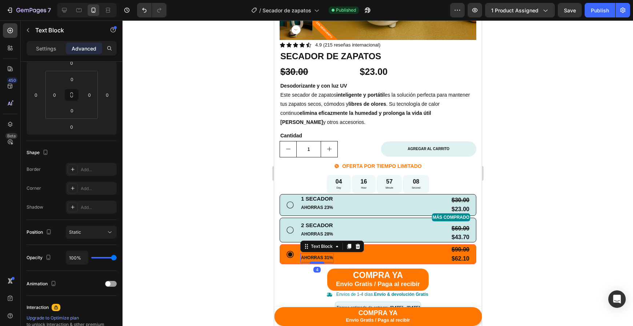
click at [319, 262] on div at bounding box center [316, 263] width 15 height 2
type input "4"
click at [537, 257] on div at bounding box center [378, 173] width 510 height 306
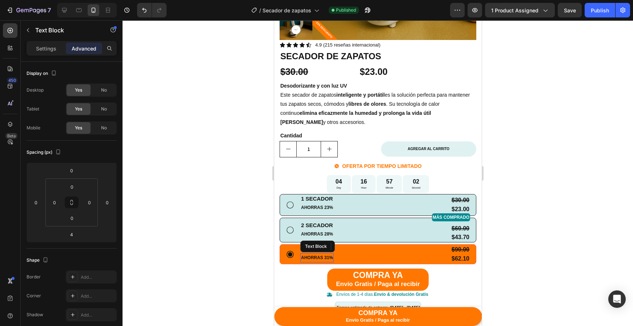
click at [326, 257] on p "AHORRAS 31%" at bounding box center [317, 258] width 32 height 8
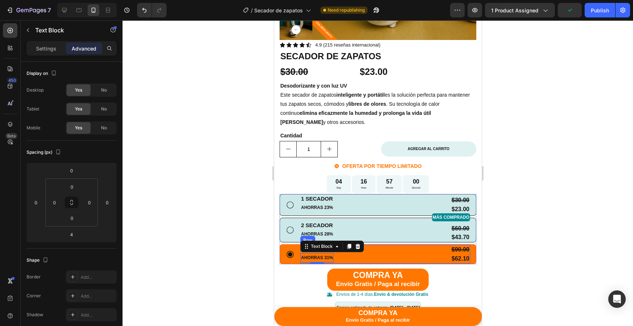
click at [356, 255] on div "3 SECADOR Text Block AHORRAS 31% Text Block 4 $90.00 Product Price Product Pric…" at bounding box center [385, 254] width 170 height 19
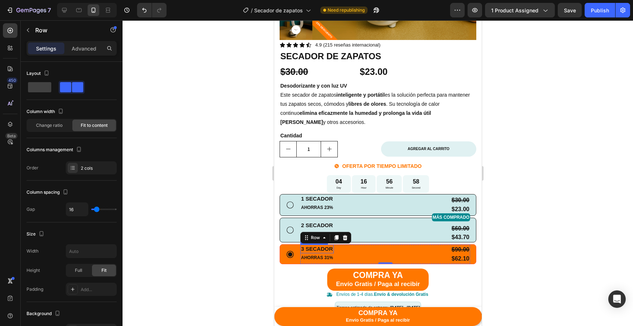
click at [302, 248] on p "3 SECADOR" at bounding box center [317, 248] width 32 height 7
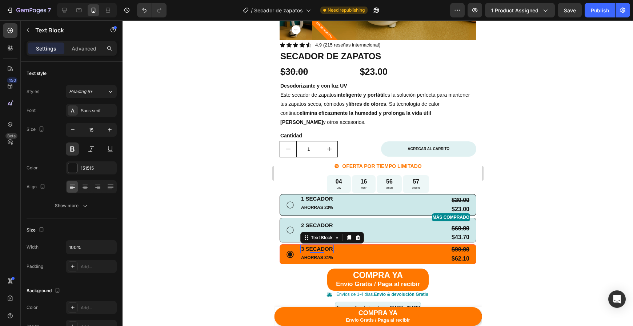
click at [302, 249] on p "3 SECADOR" at bounding box center [317, 248] width 32 height 7
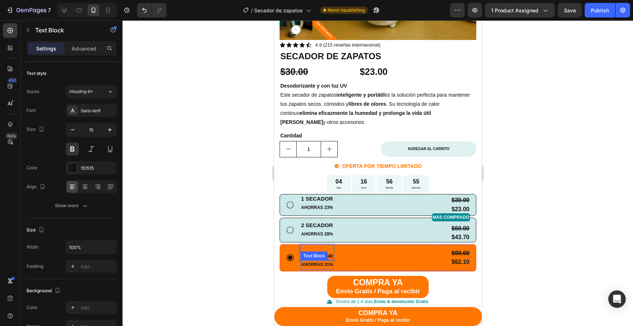
click at [316, 261] on p "AHORRAS 31%" at bounding box center [317, 265] width 32 height 8
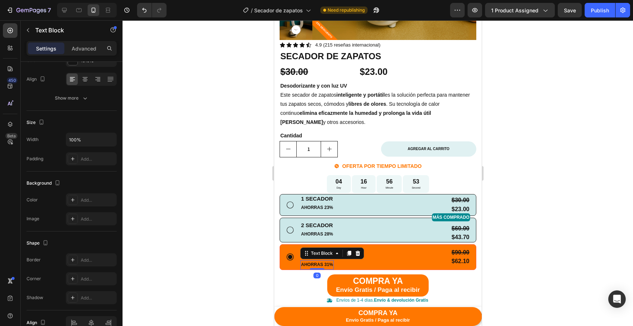
drag, startPoint x: 315, startPoint y: 267, endPoint x: 315, endPoint y: 260, distance: 7.3
click at [315, 260] on div "AHORRAS 31% Text Block 0" at bounding box center [316, 264] width 33 height 9
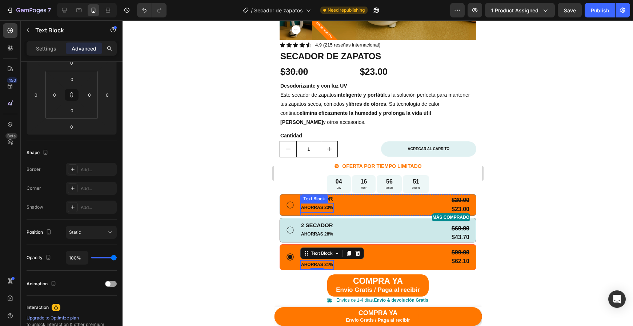
click at [310, 211] on div "1 SECADOR Text Block AHORRAS 23% Text Block" at bounding box center [316, 204] width 33 height 21
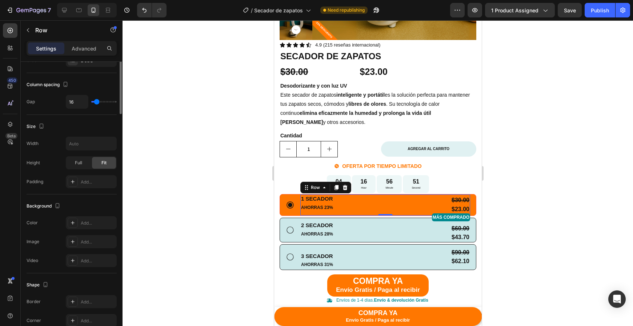
scroll to position [0, 0]
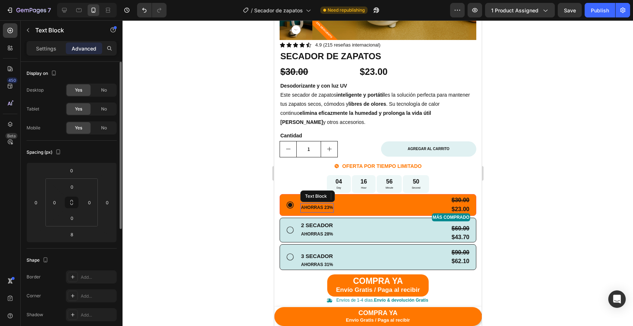
click at [314, 209] on p "AHORRAS 23%" at bounding box center [317, 208] width 32 height 8
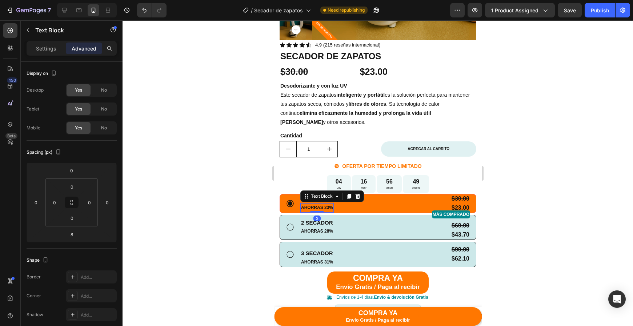
drag, startPoint x: 316, startPoint y: 213, endPoint x: 308, endPoint y: 204, distance: 11.8
click at [316, 205] on div "AHORRAS 23% Text Block 3" at bounding box center [316, 207] width 33 height 9
type input "0"
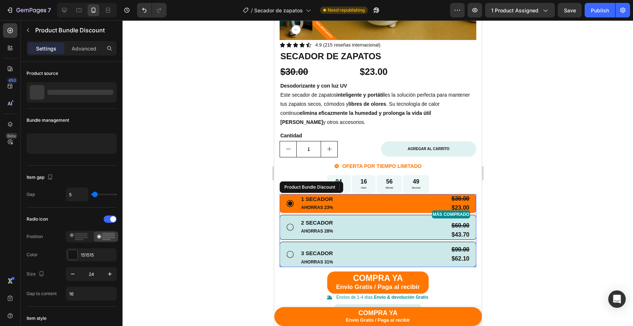
click at [299, 196] on div "1 SECADOR Text Block AHORRAS 23% Text Block 0 $30.00 Product Price Product Pric…" at bounding box center [377, 203] width 184 height 18
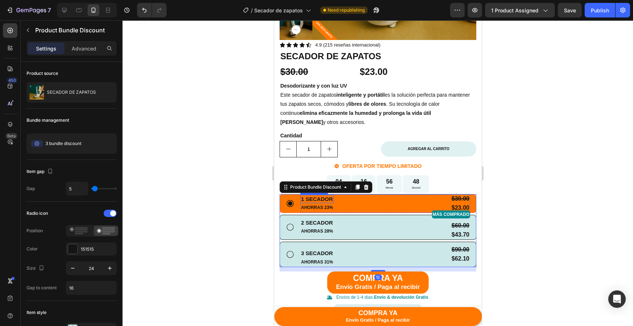
click at [302, 198] on p "1 SECADOR" at bounding box center [317, 199] width 32 height 7
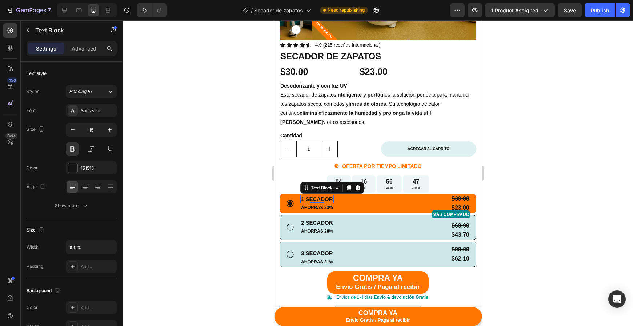
click at [302, 200] on p "1 SECADOR" at bounding box center [317, 199] width 32 height 7
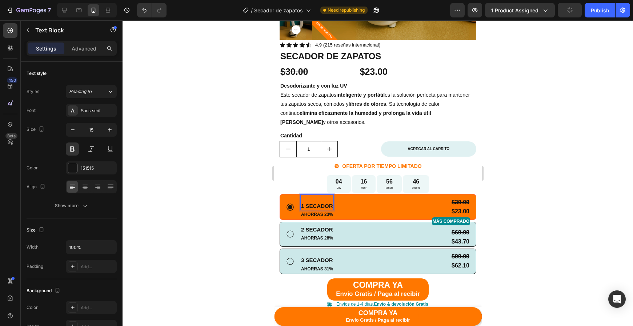
click at [565, 194] on div at bounding box center [378, 173] width 510 height 306
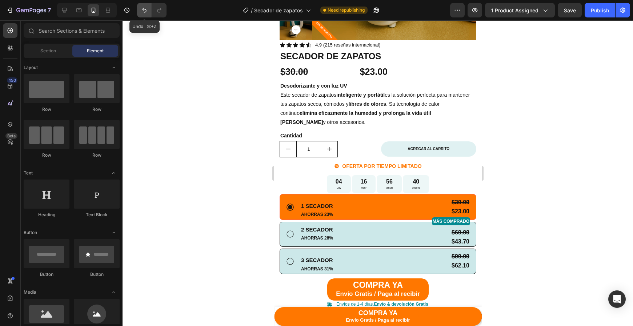
click at [144, 14] on button "Undo/Redo" at bounding box center [144, 10] width 15 height 15
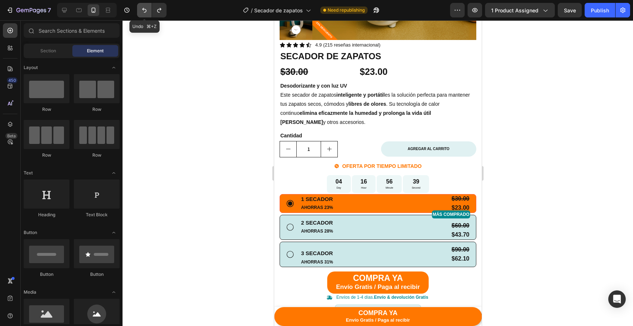
click at [144, 14] on button "Undo/Redo" at bounding box center [144, 10] width 15 height 15
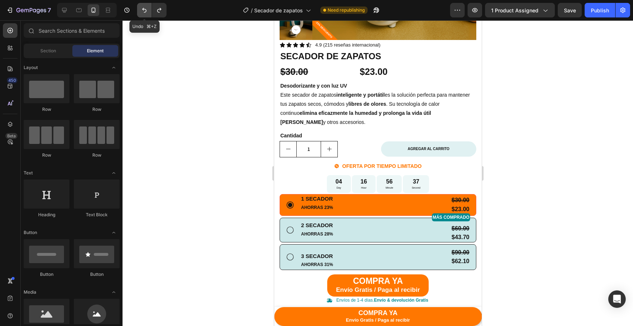
click at [144, 14] on button "Undo/Redo" at bounding box center [144, 10] width 15 height 15
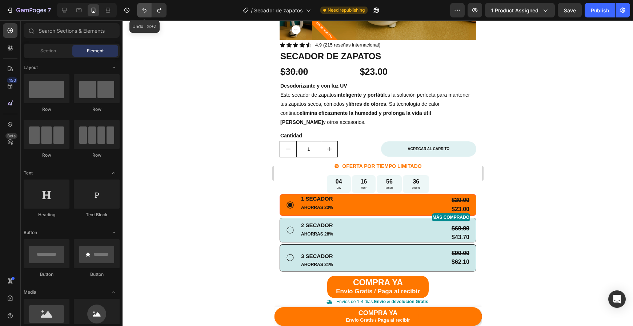
click at [144, 14] on button "Undo/Redo" at bounding box center [144, 10] width 15 height 15
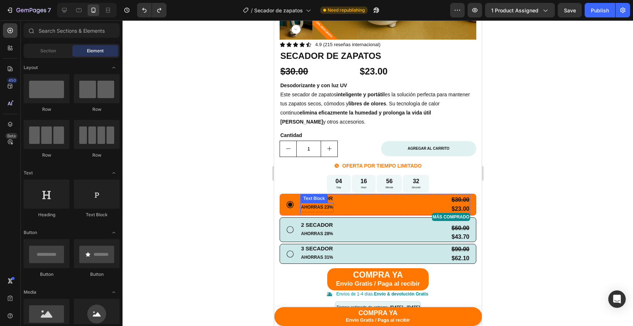
click at [328, 207] on p "AHORRAS 23%" at bounding box center [317, 208] width 32 height 8
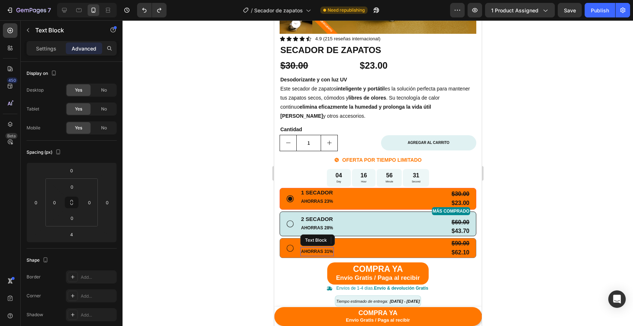
click at [319, 249] on p "AHORRAS 31%" at bounding box center [317, 252] width 32 height 8
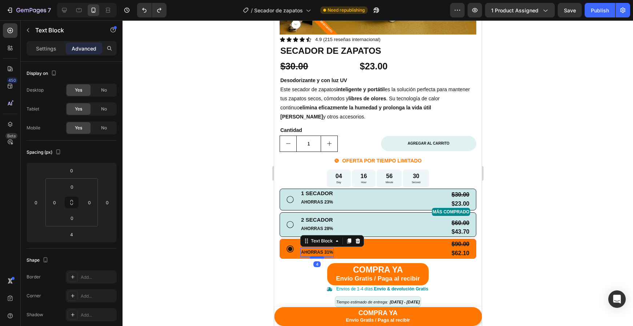
scroll to position [249, 0]
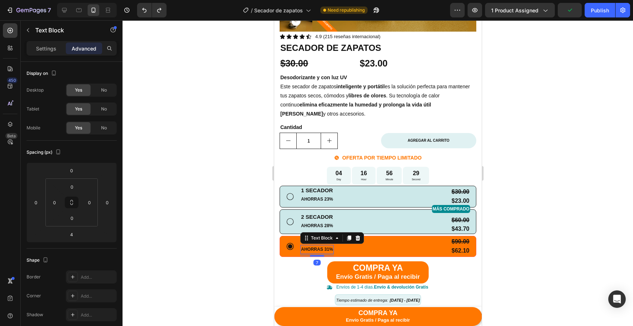
type input "7"
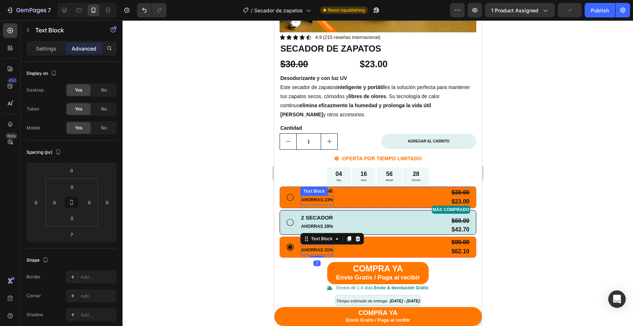
click at [324, 201] on p "AHORRAS 23%" at bounding box center [317, 200] width 32 height 8
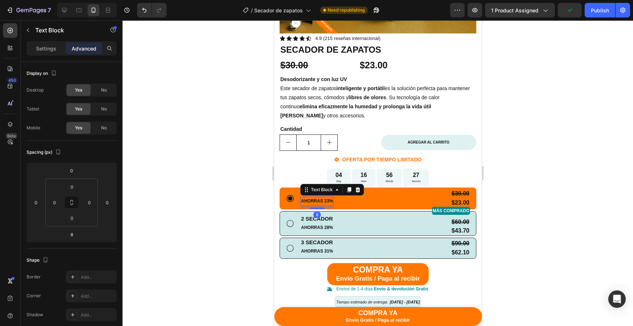
scroll to position [252, 0]
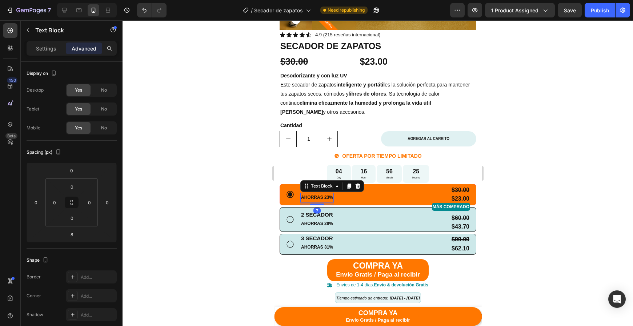
click at [319, 202] on div "7" at bounding box center [316, 202] width 33 height 0
type input "7"
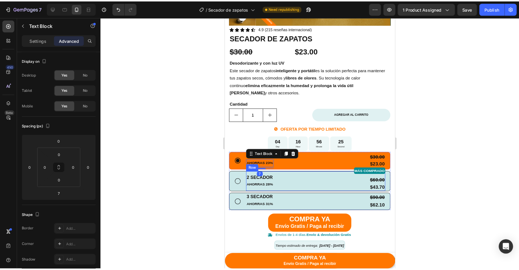
scroll to position [251, 0]
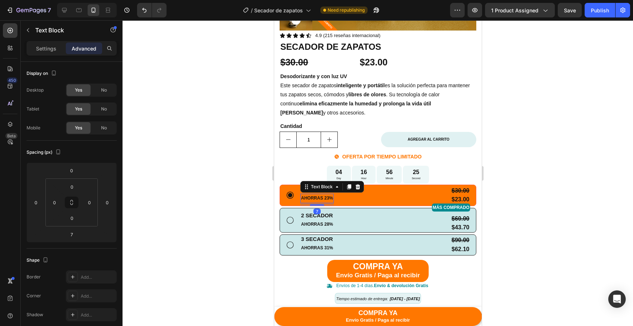
click at [568, 183] on div at bounding box center [378, 173] width 510 height 306
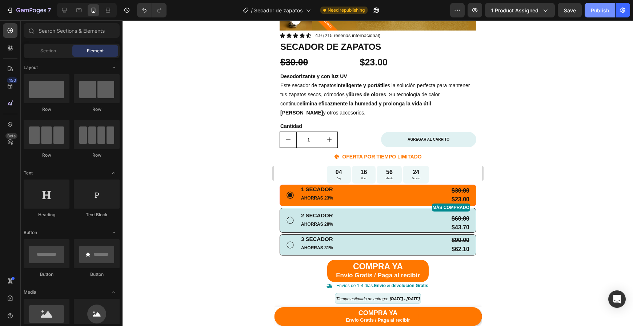
click at [607, 13] on div "Publish" at bounding box center [600, 11] width 18 height 8
